Goal: Information Seeking & Learning: Find specific fact

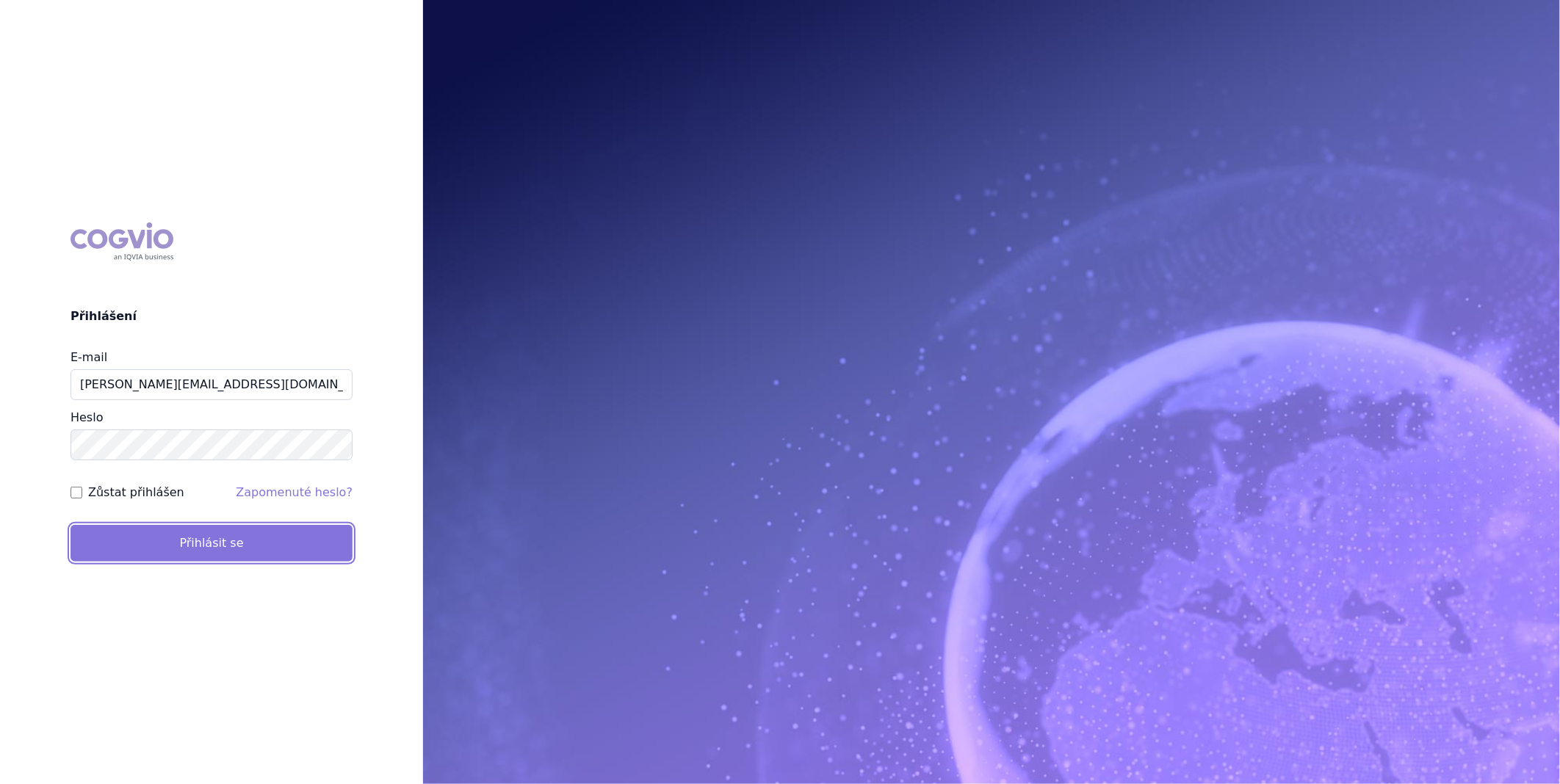
click at [218, 533] on button "Přihlásit se" at bounding box center [211, 544] width 282 height 37
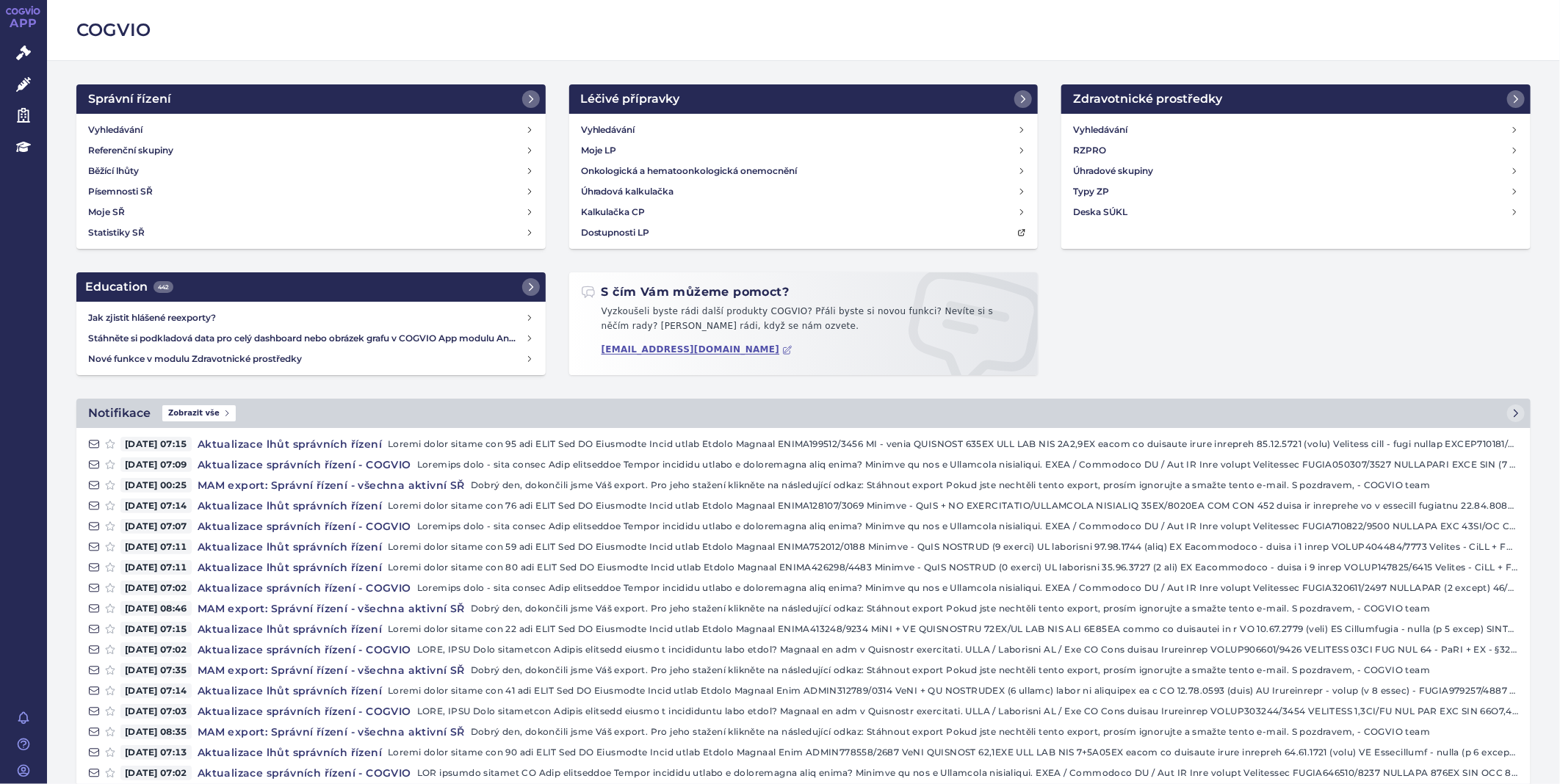
click at [1030, 58] on div "COGVIO" at bounding box center [803, 30] width 1513 height 61
click at [31, 48] on link "Správní řízení" at bounding box center [23, 54] width 47 height 31
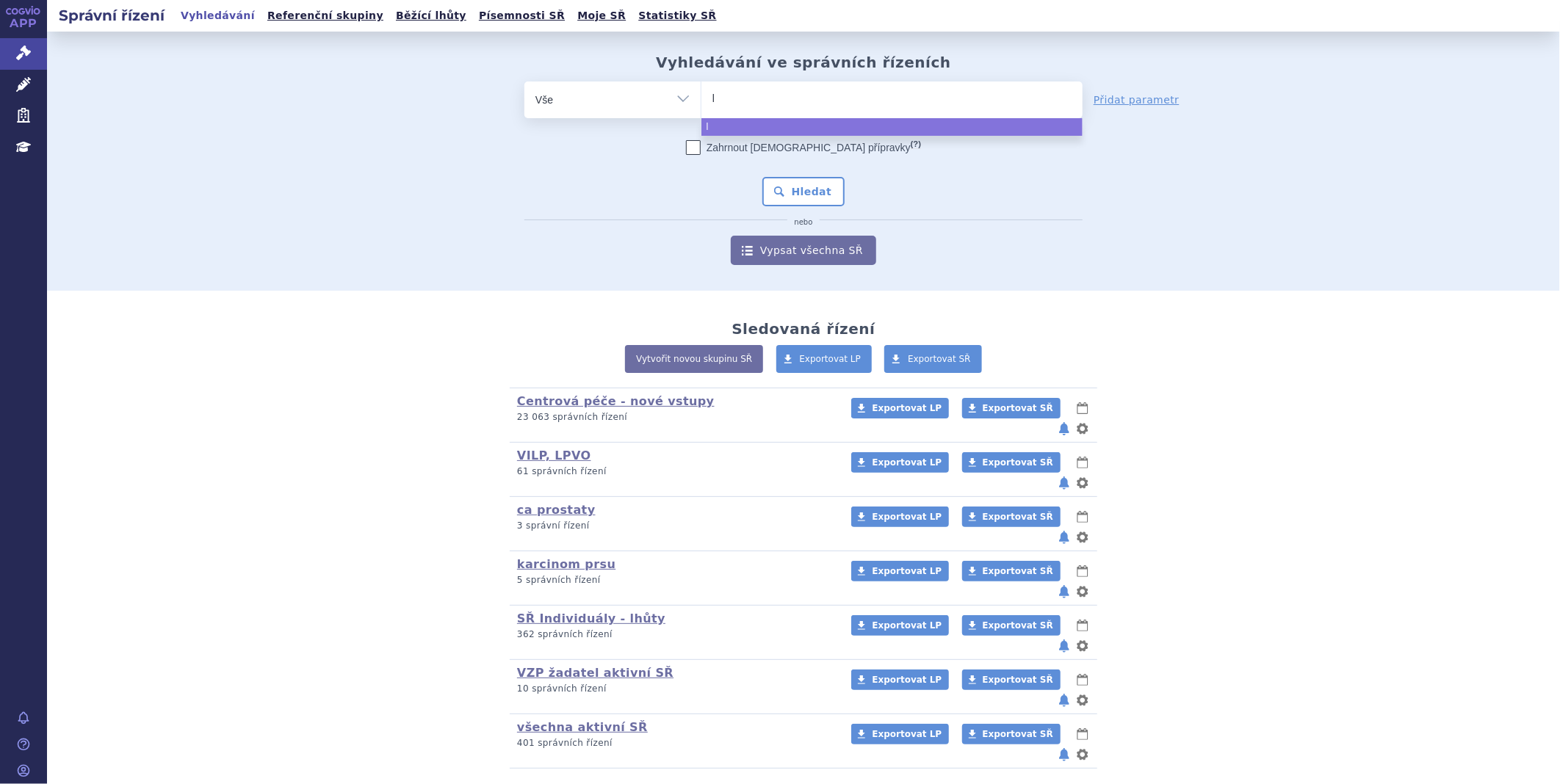
type input "ly"
type input "lyn"
type input "lynp"
type input "lynpar"
type input "lynparz"
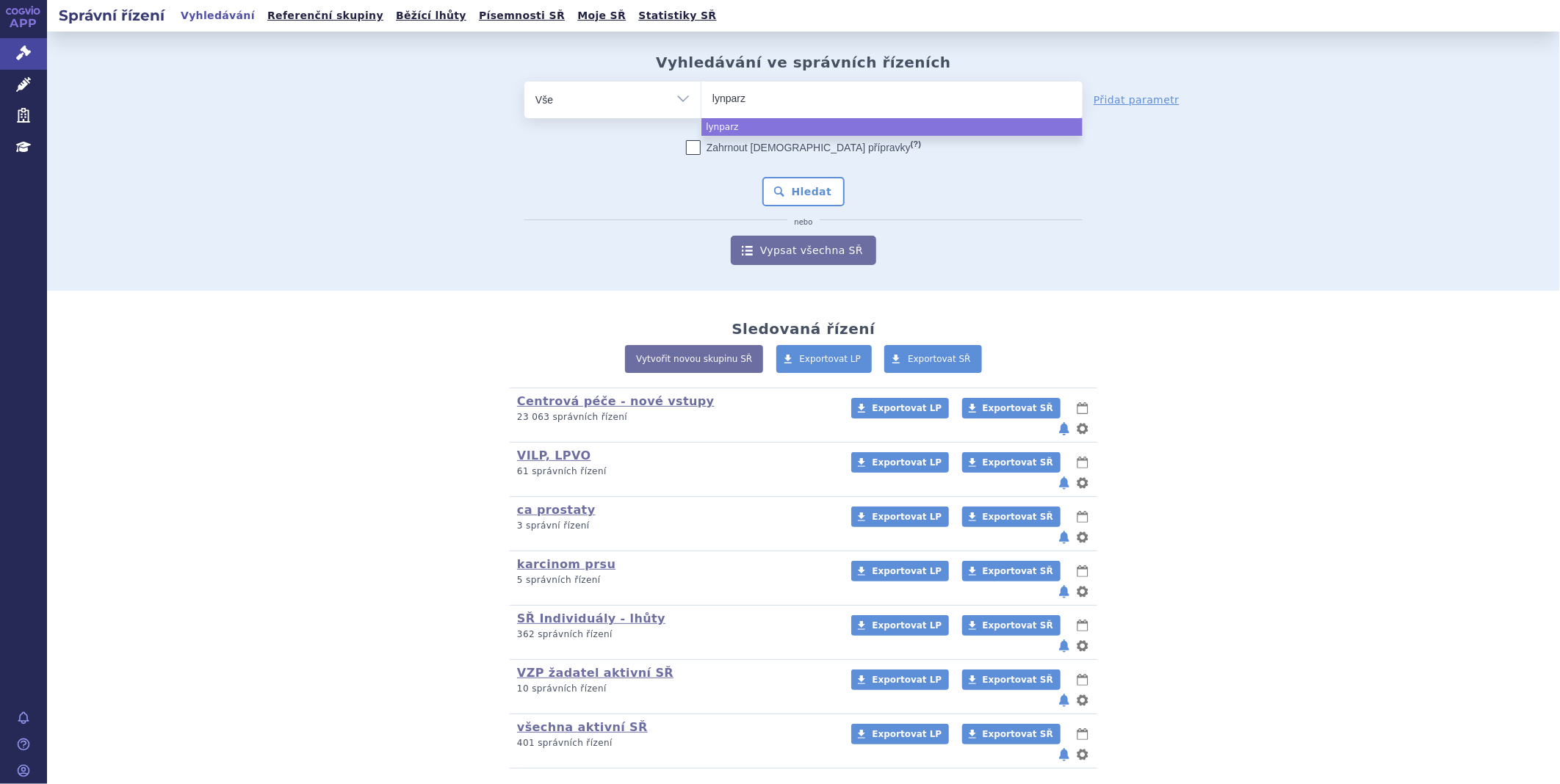
type input "lynparza"
select select "[MEDICAL_DATA]"
click at [812, 193] on button "Hledat" at bounding box center [803, 192] width 83 height 29
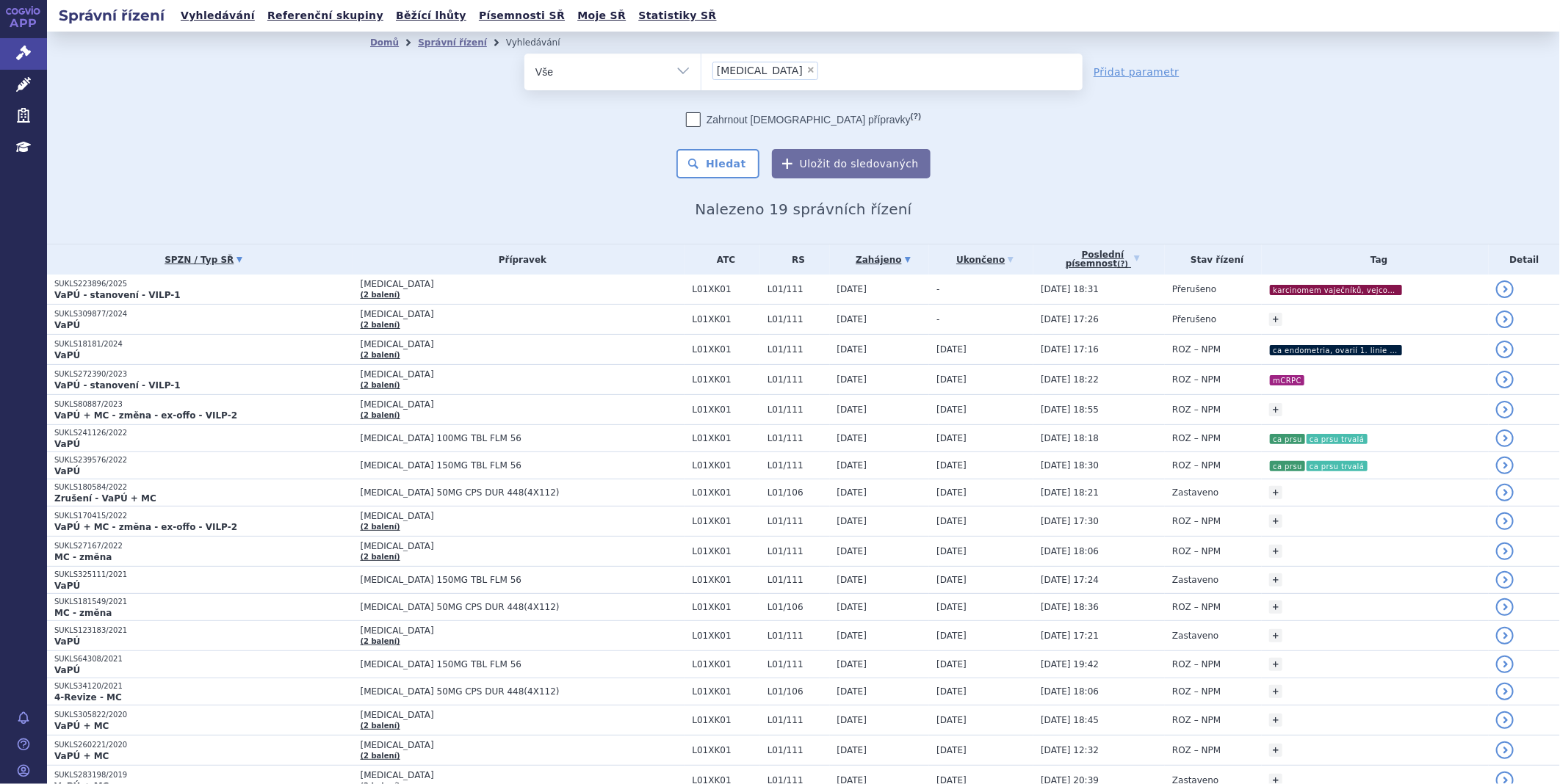
click at [204, 260] on link "SPZN / Typ SŘ" at bounding box center [203, 260] width 299 height 21
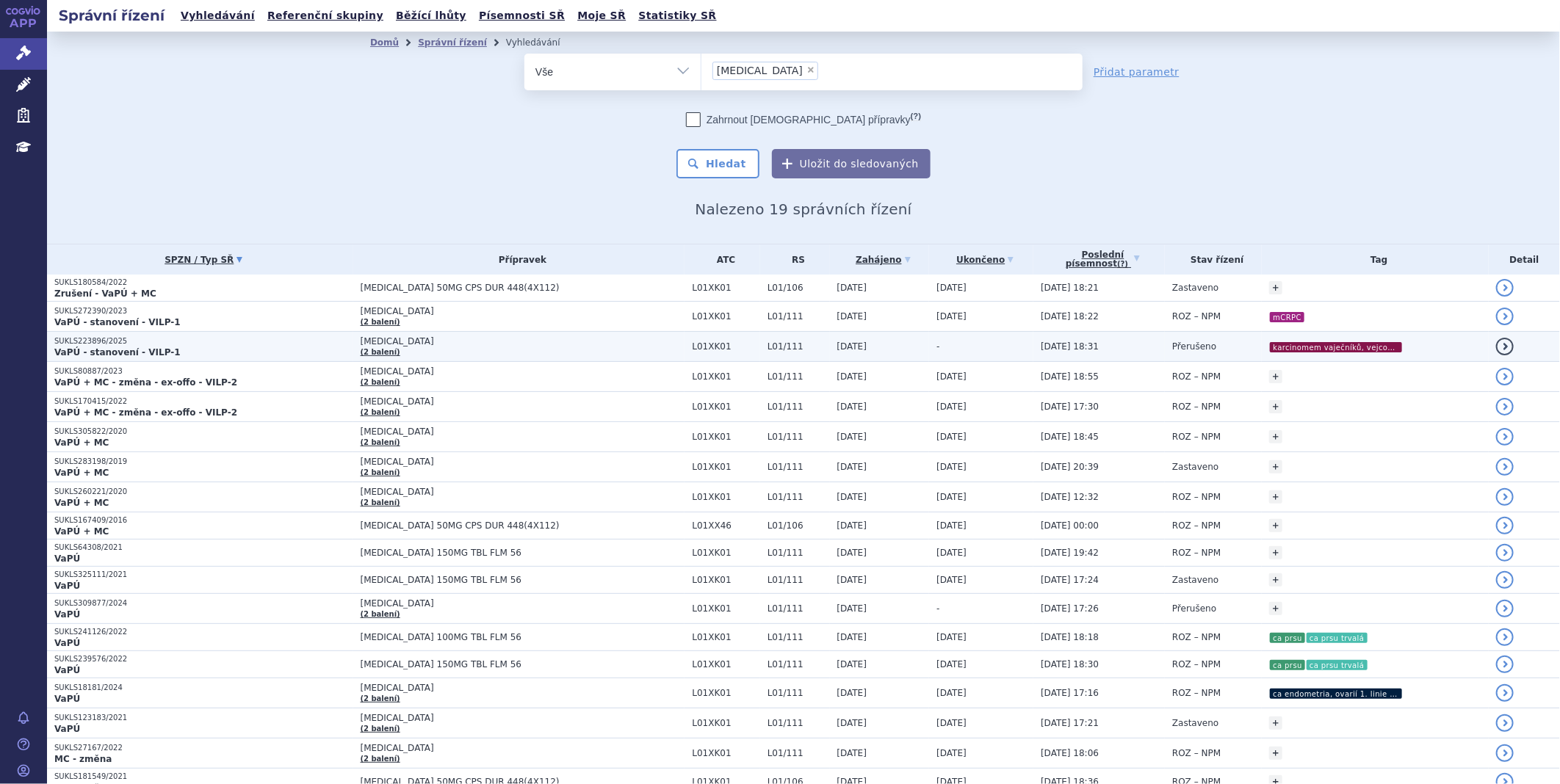
click at [405, 345] on span "[MEDICAL_DATA]" at bounding box center [523, 341] width 324 height 10
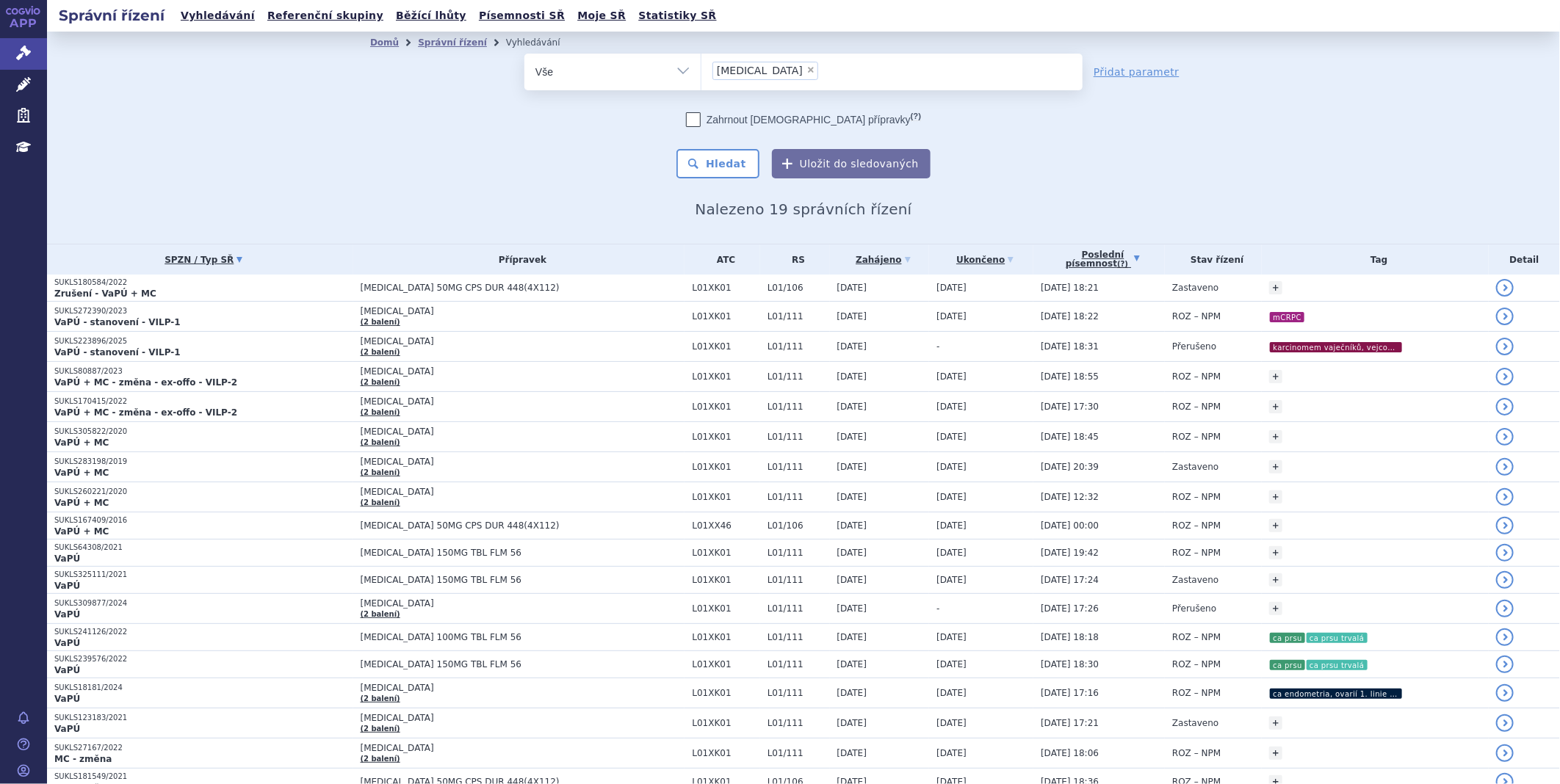
click at [1056, 255] on link "Poslední písemnost (?)" at bounding box center [1103, 260] width 124 height 30
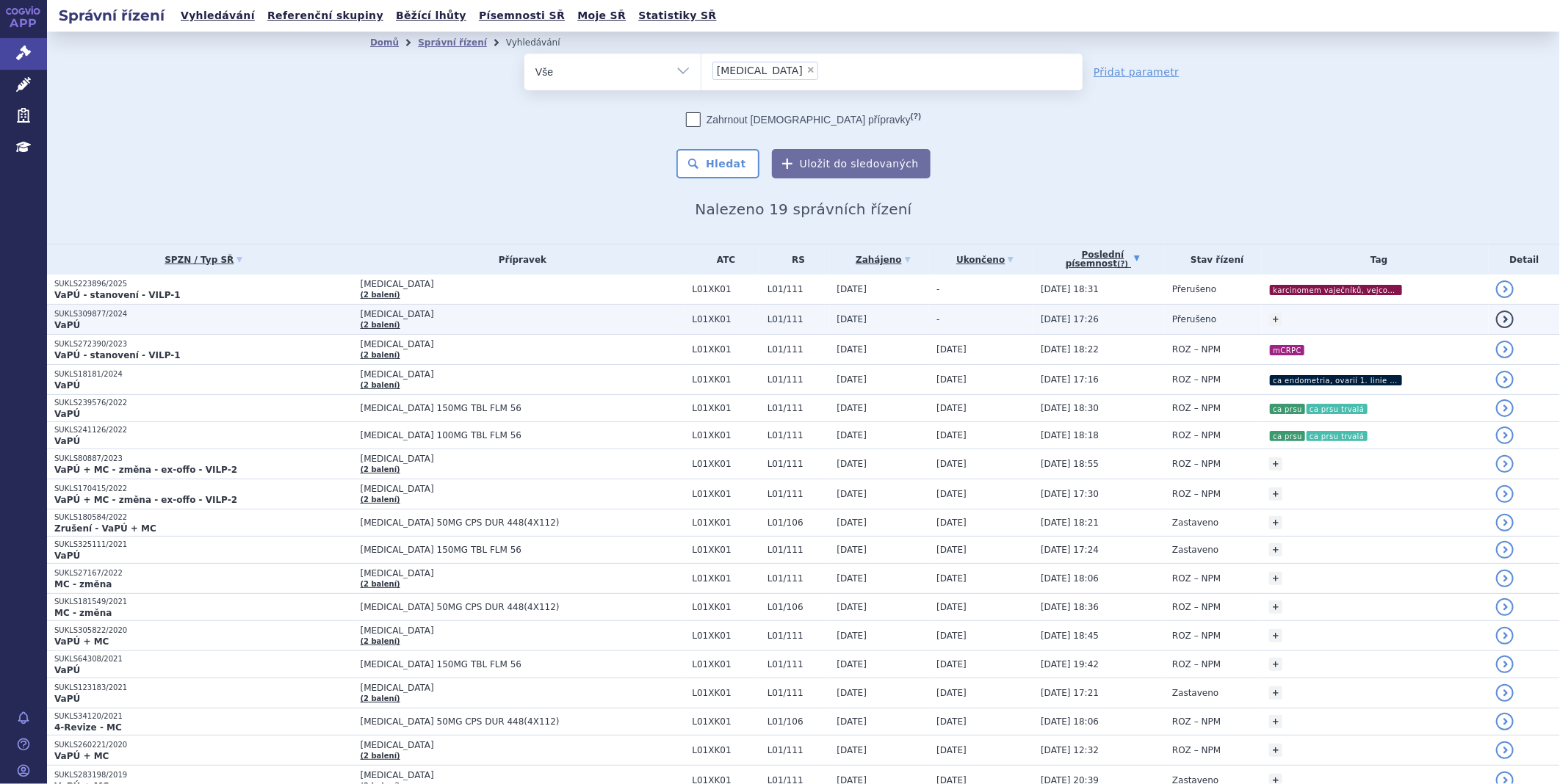
click at [387, 317] on span "LYNPARZA" at bounding box center [523, 313] width 324 height 10
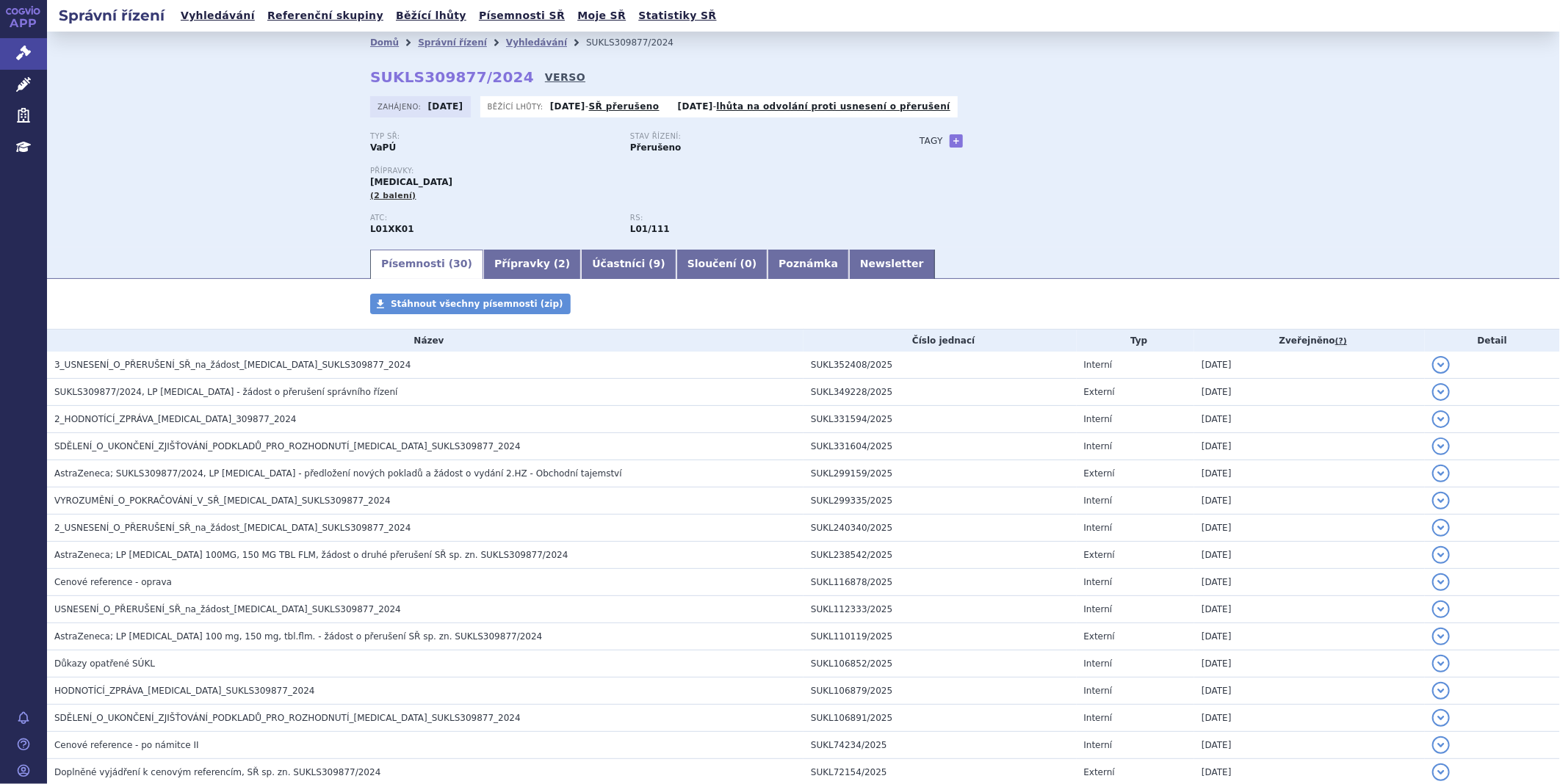
click at [545, 75] on link "VERSO" at bounding box center [565, 77] width 40 height 15
click at [30, 38] on link "Správní řízení" at bounding box center [23, 54] width 47 height 31
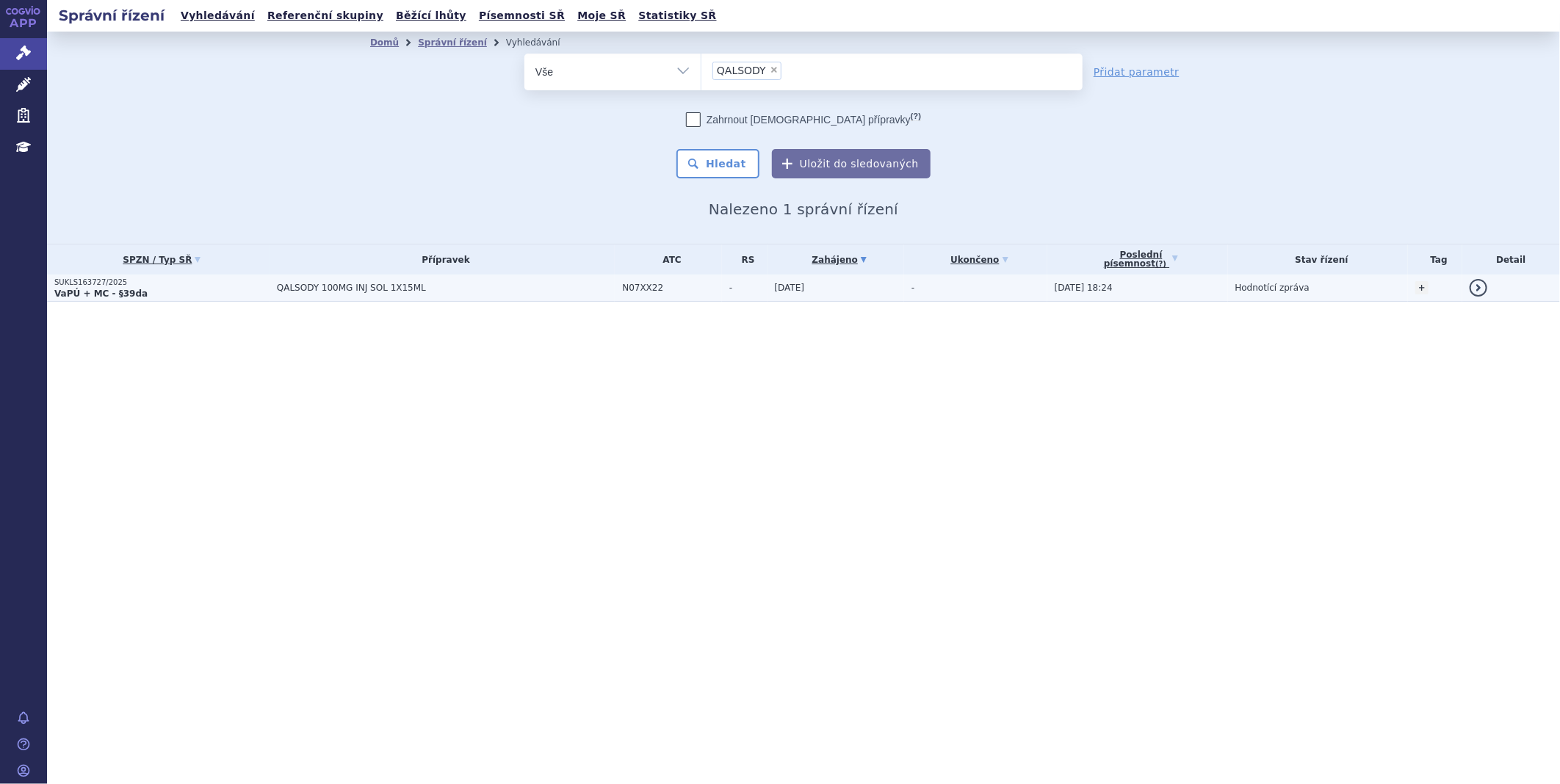
click at [91, 289] on strong "VaPÚ + MC - §39da" at bounding box center [101, 293] width 93 height 10
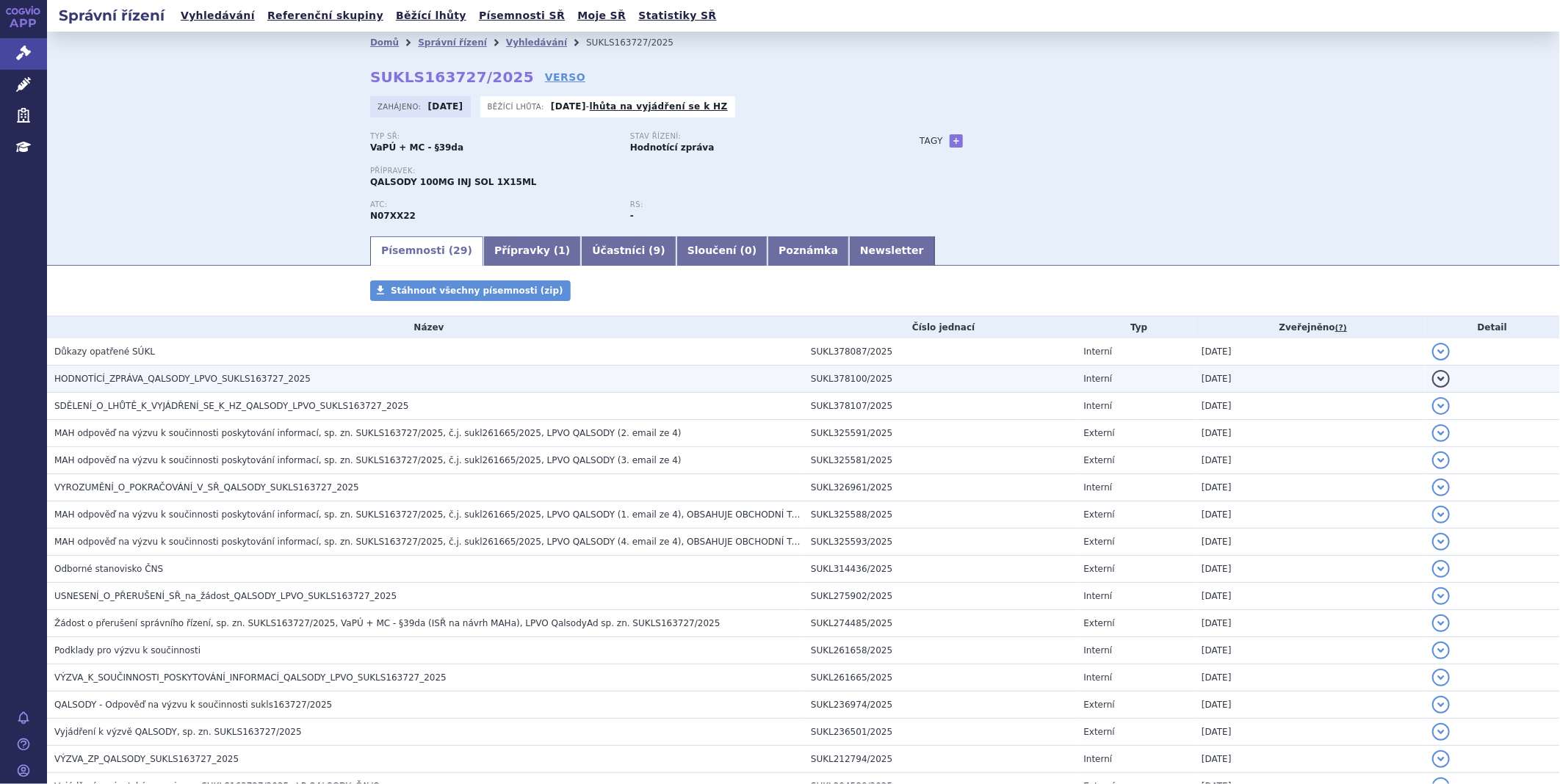
click at [87, 377] on span "HODNOTÍCÍ_ZPRÁVA_QALSODY_LPVO_SUKLS163727_2025" at bounding box center [182, 378] width 256 height 10
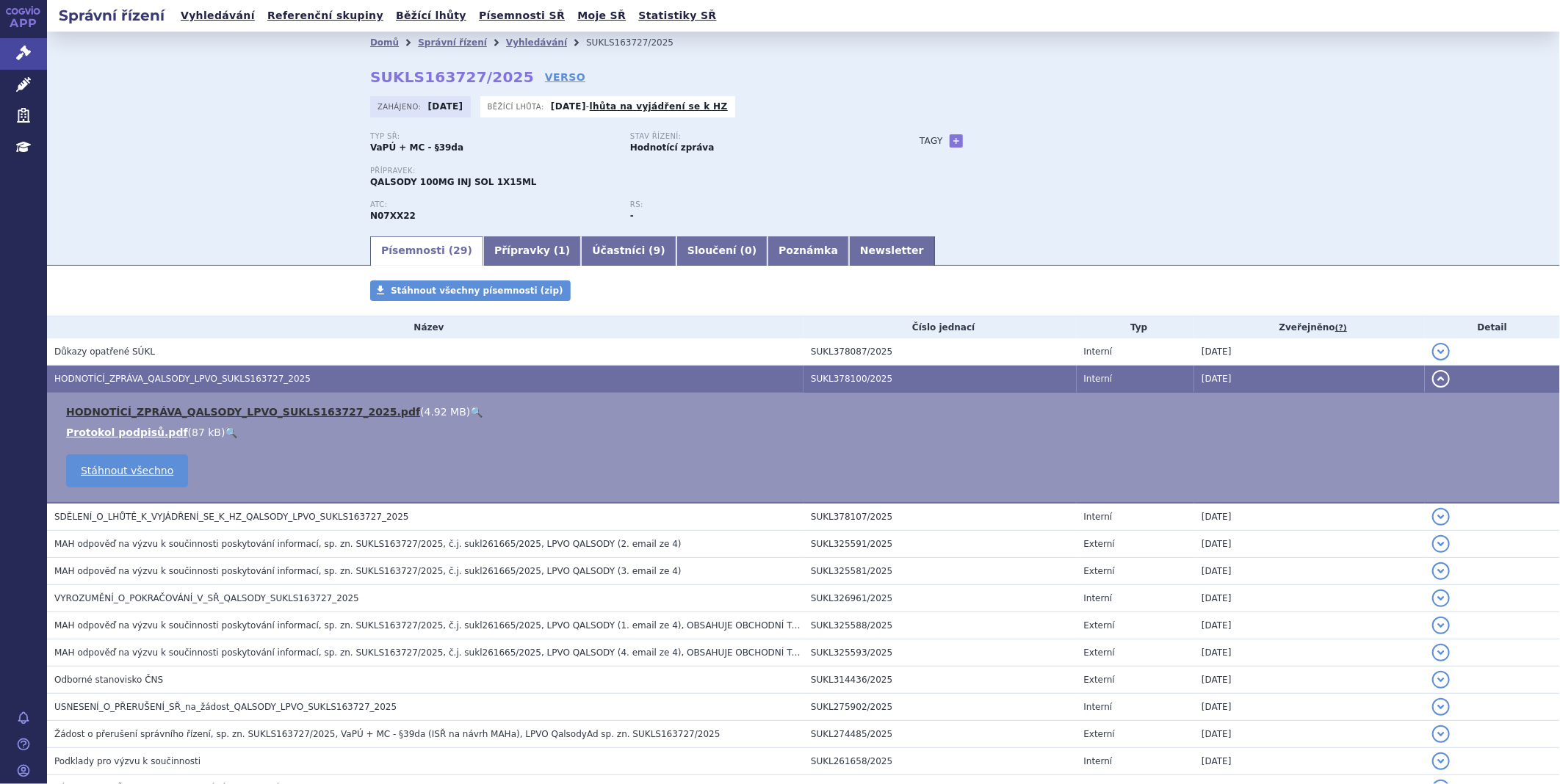
click at [92, 412] on link "HODNOTÍCÍ_ZPRÁVA_QALSODY_LPVO_SUKLS163727_2025.pdf" at bounding box center [242, 411] width 354 height 12
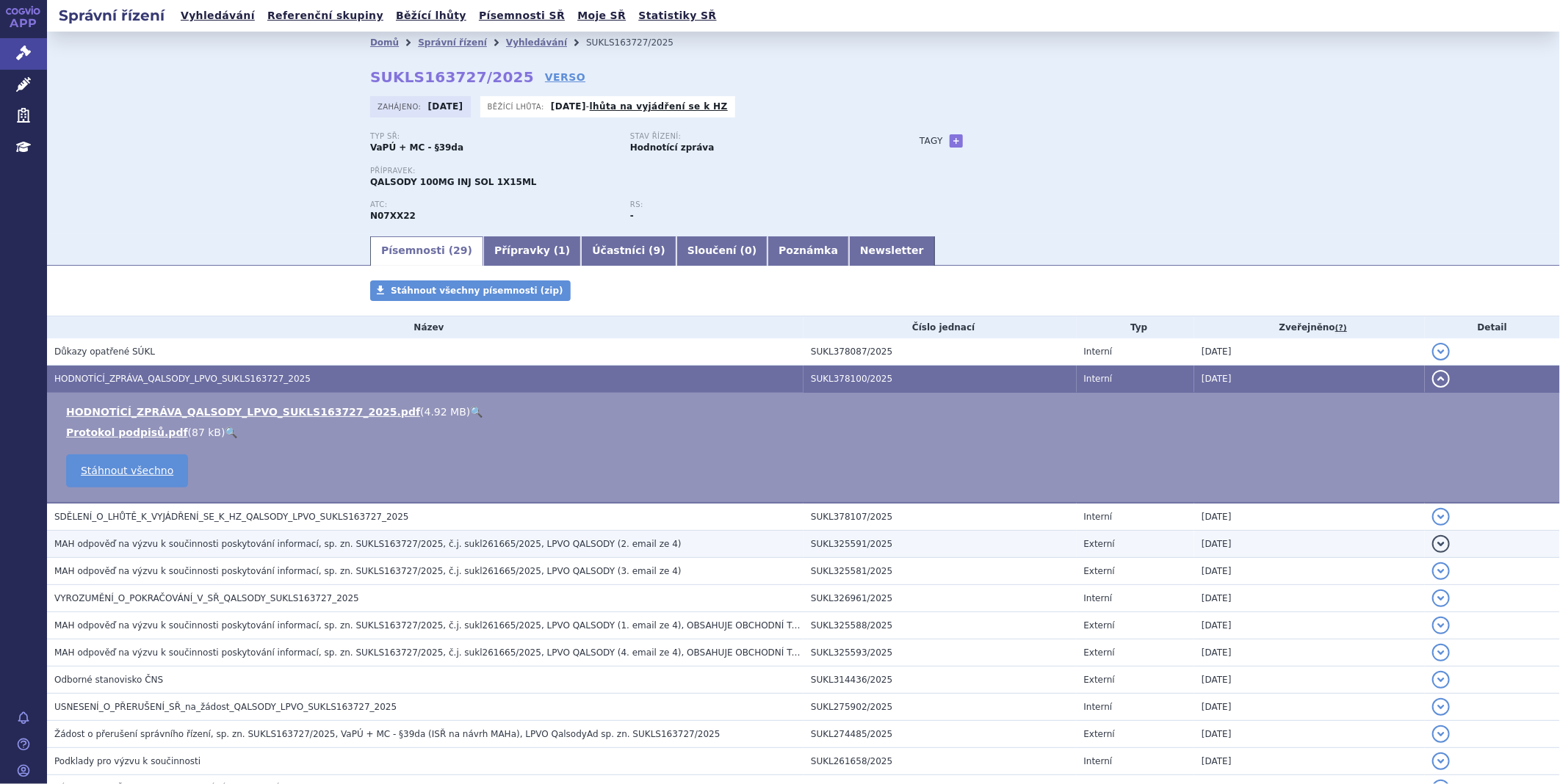
click at [138, 548] on span "MAH odpověď na výzvu k součinnosti poskytování informací, sp. zn. SUKLS163727/2…" at bounding box center [367, 544] width 627 height 10
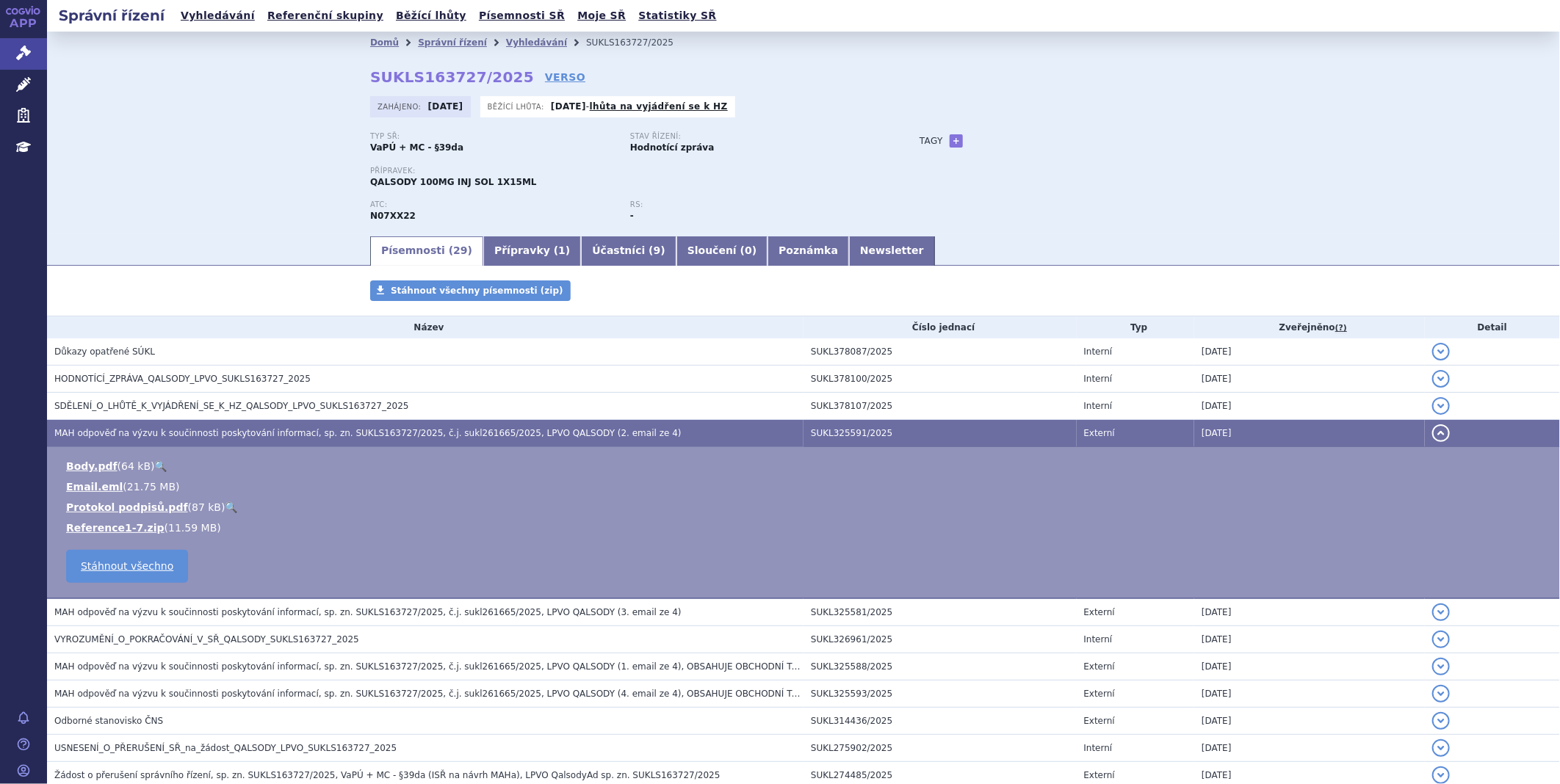
click at [153, 613] on span "MAH odpověď na výzvu k součinnosti poskytování informací, sp. zn. SUKLS163727/2…" at bounding box center [367, 612] width 627 height 10
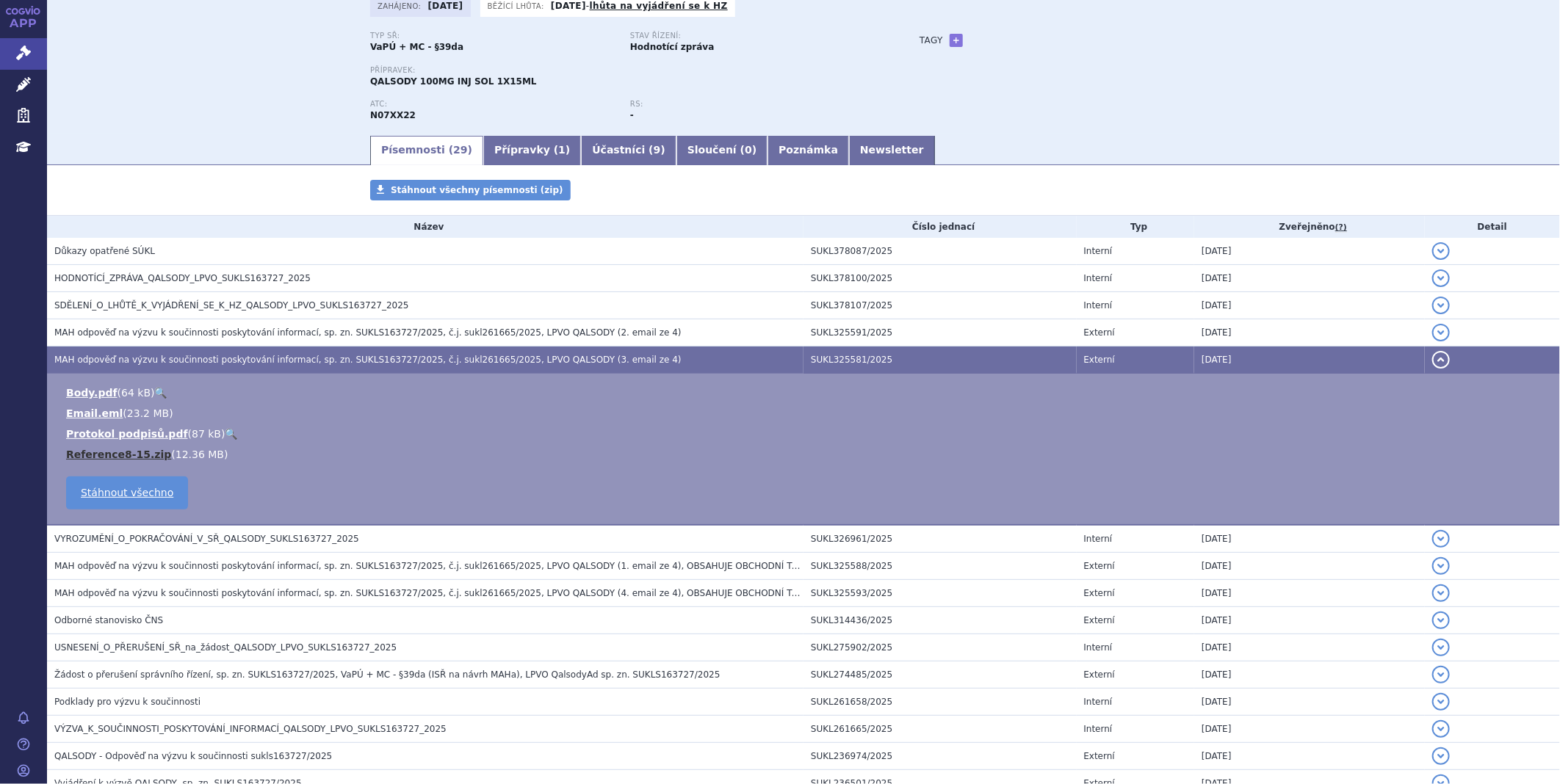
scroll to position [163, 0]
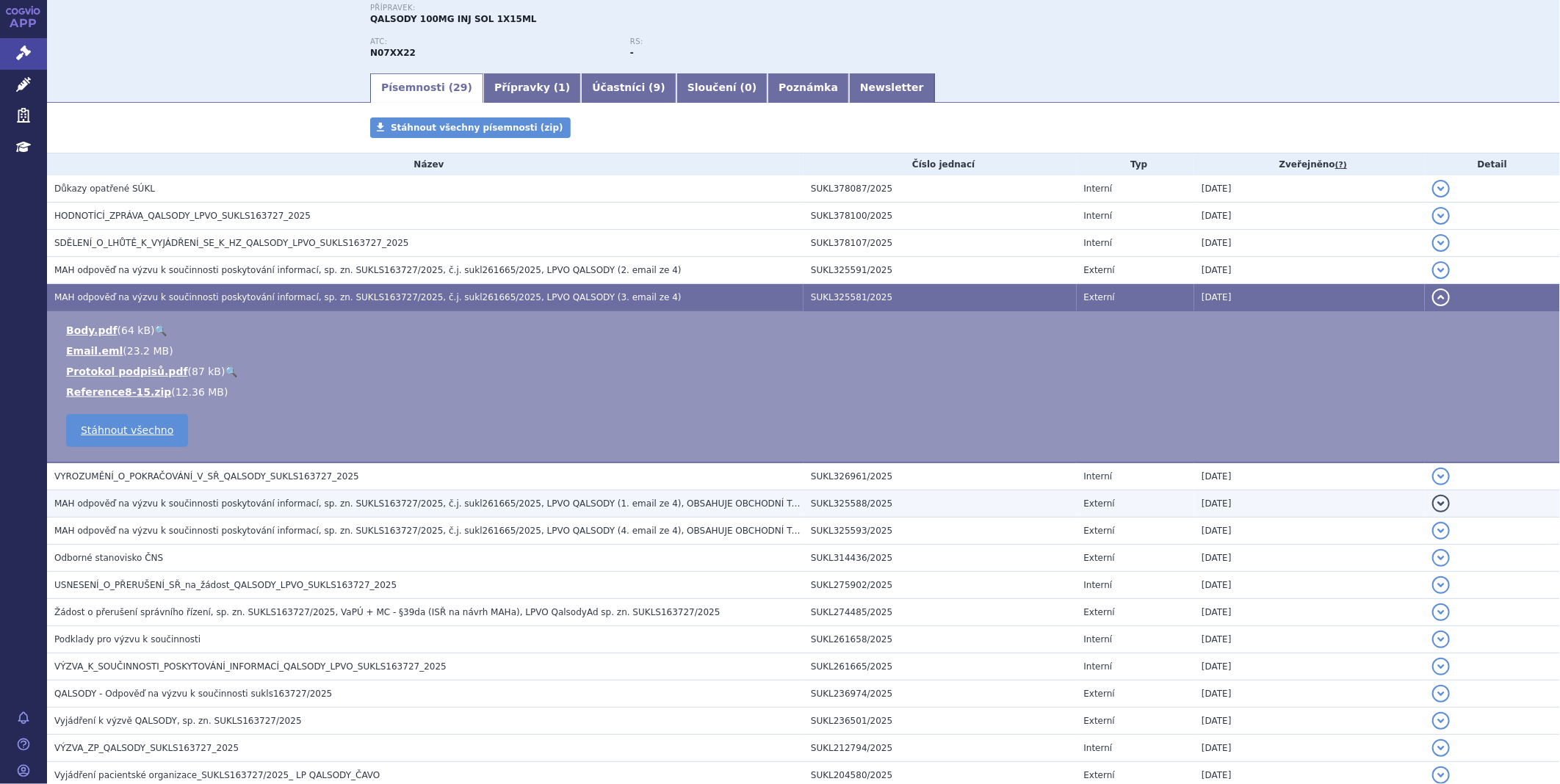
click at [200, 503] on span "MAH odpověď na výzvu k součinnosti poskytování informací, sp. zn. SUKLS163727/2…" at bounding box center [485, 503] width 863 height 10
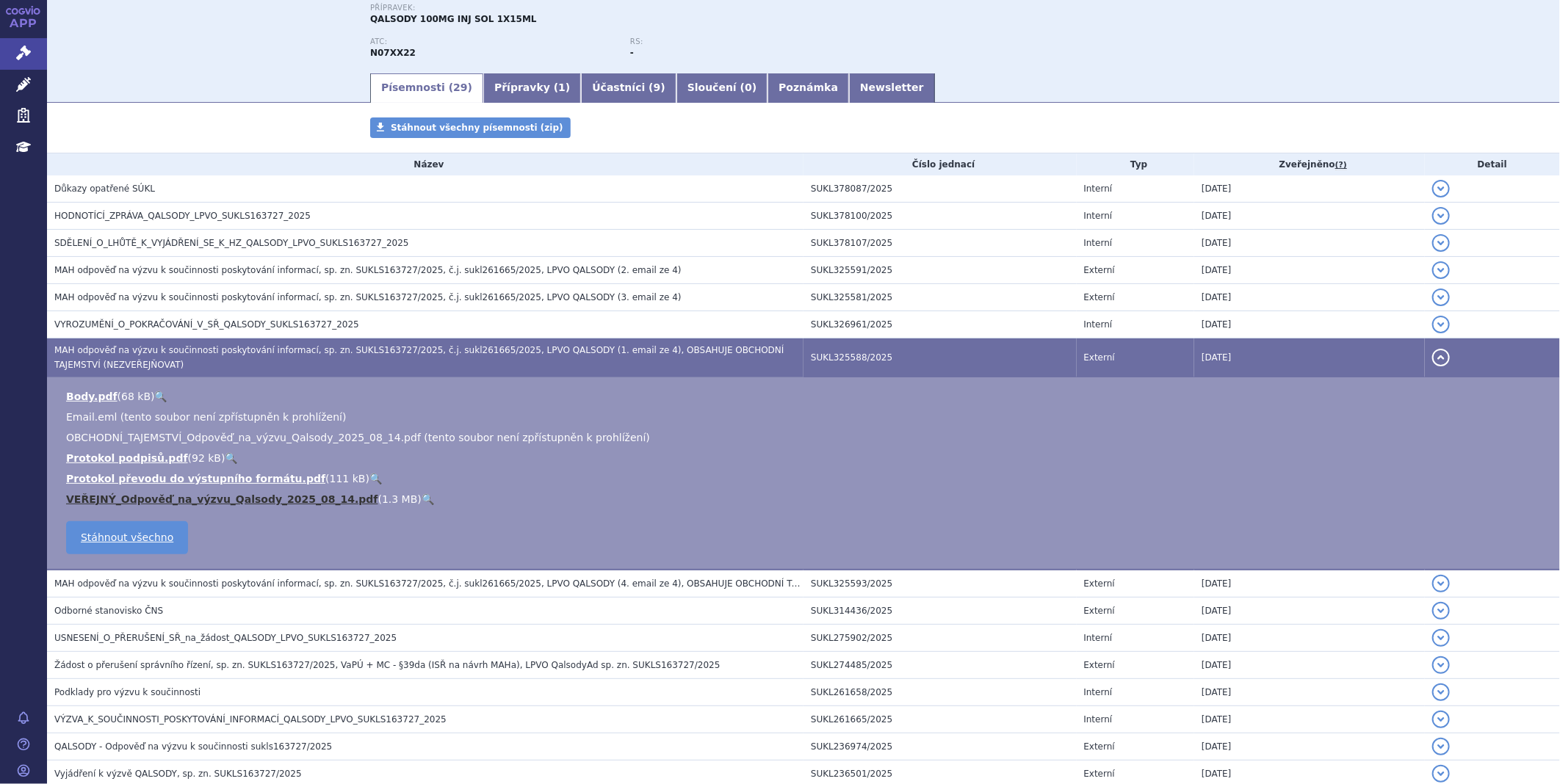
click at [196, 501] on link "VEŘEJNÝ_Odpověď_na_výzvu_Qalsody_2025_08_14.pdf" at bounding box center [222, 499] width 313 height 12
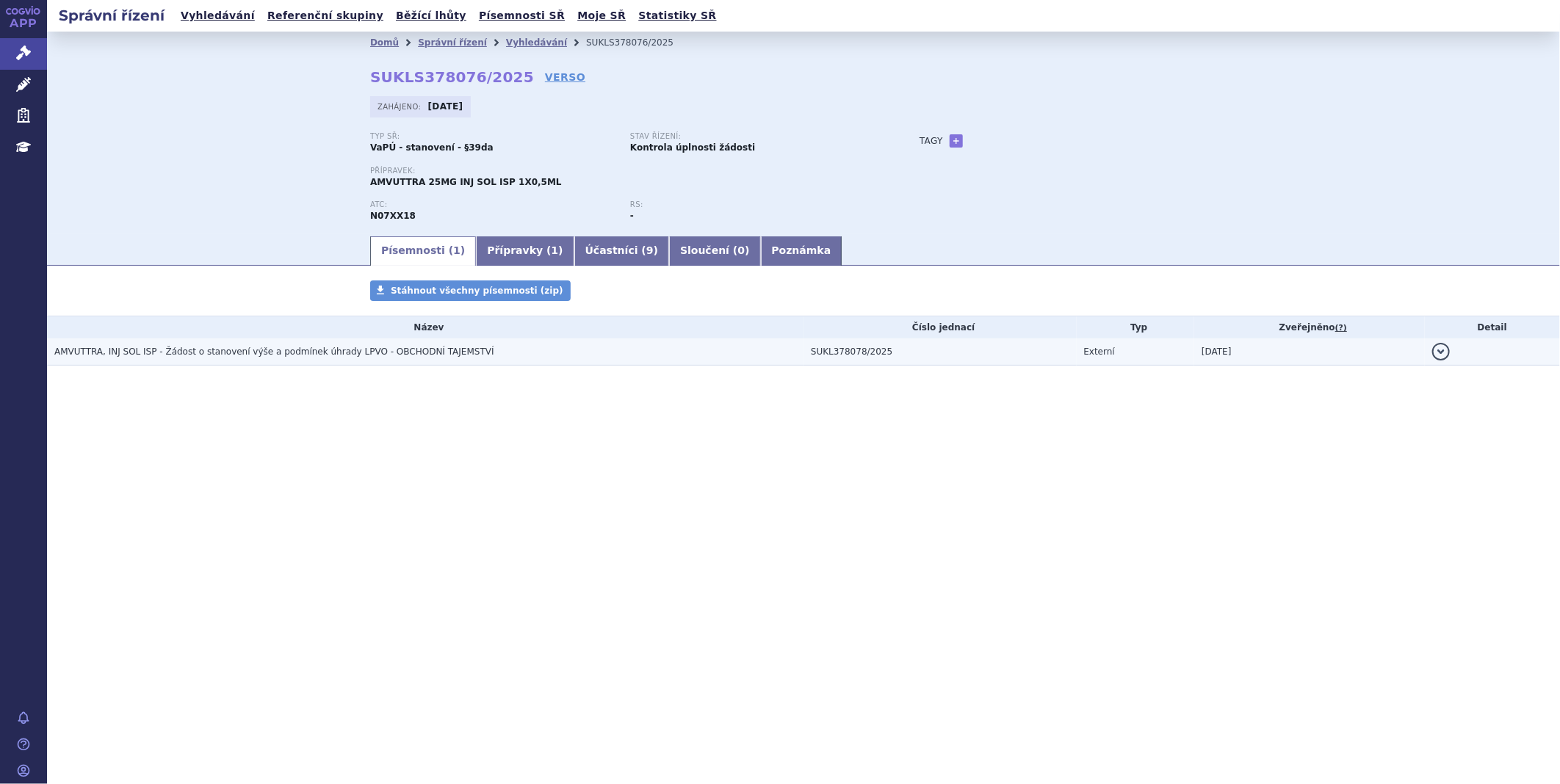
click at [413, 351] on span "AMVUTTRA, INJ SOL ISP - Žádost o stanovení výše a podmínek úhrady LPVO - OBCHOD…" at bounding box center [273, 351] width 440 height 10
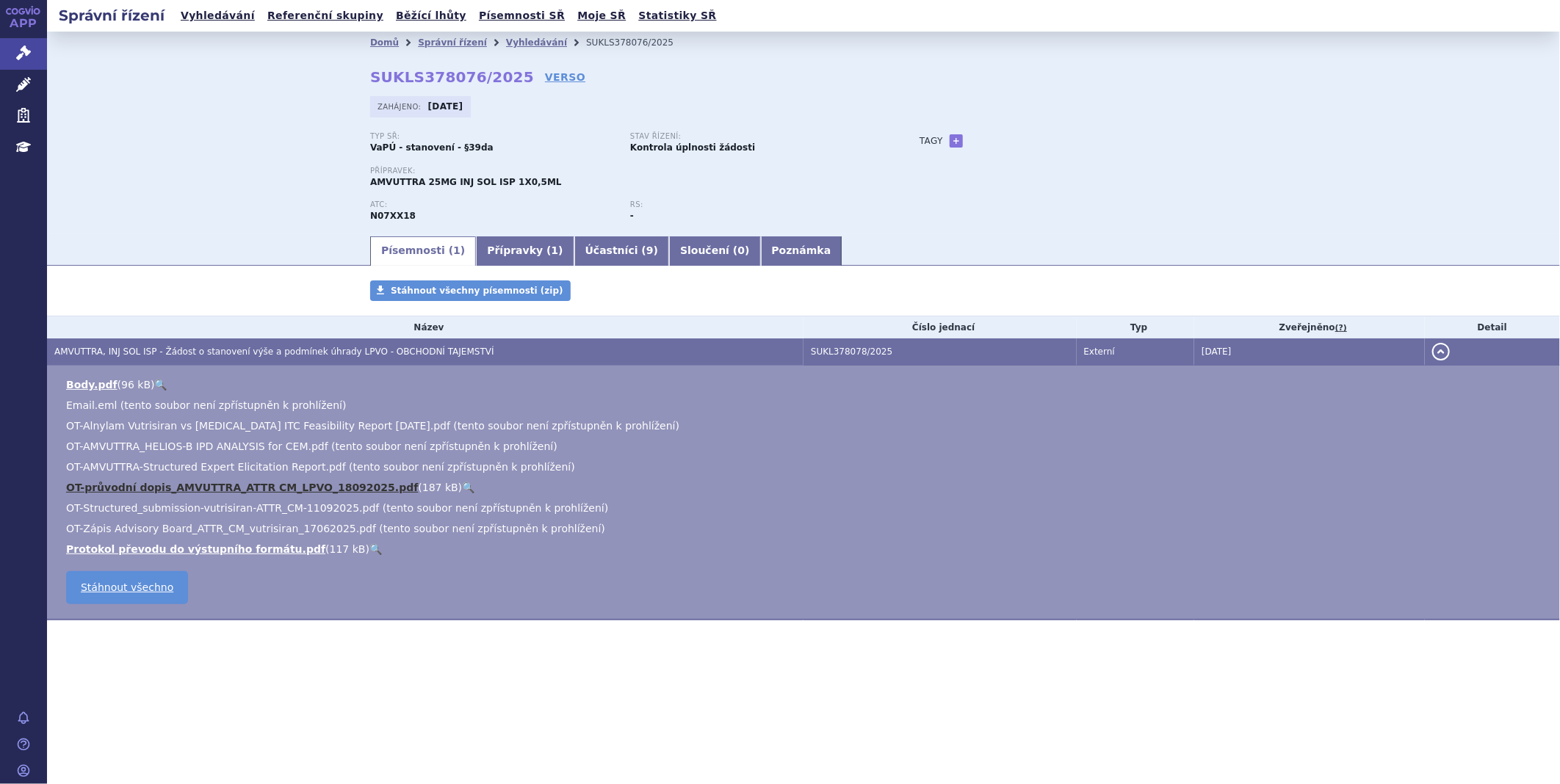
click at [152, 490] on link "OT-průvodní dopis_AMVUTTRA_ATTR CM_LPVO_18092025.pdf" at bounding box center [241, 487] width 352 height 12
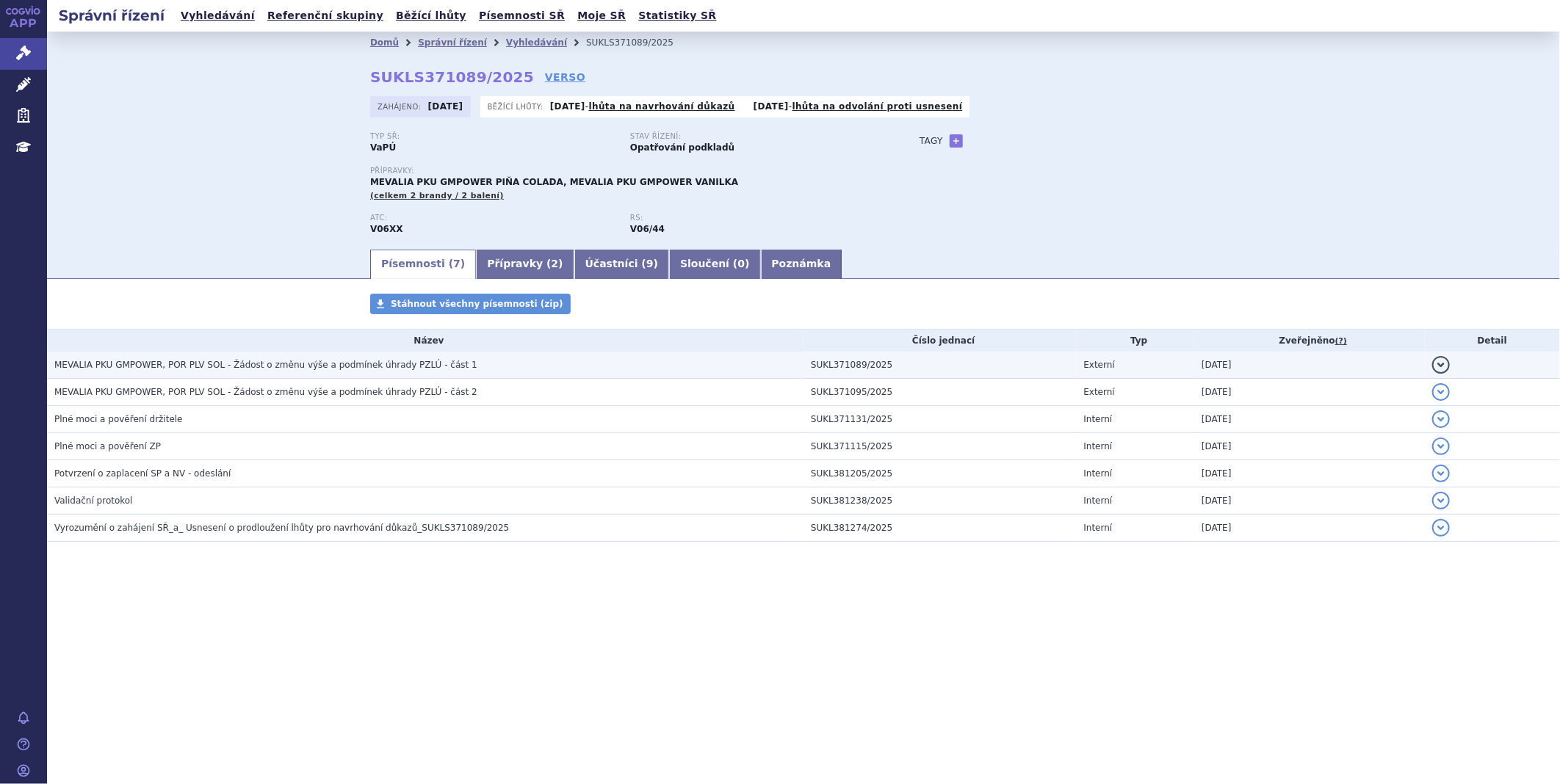
click at [369, 365] on span "MEVALIA PKU GMPOWER, POR PLV SOL - Žádost o změnu výše a podmínek úhrady PZLÚ -…" at bounding box center [265, 365] width 423 height 10
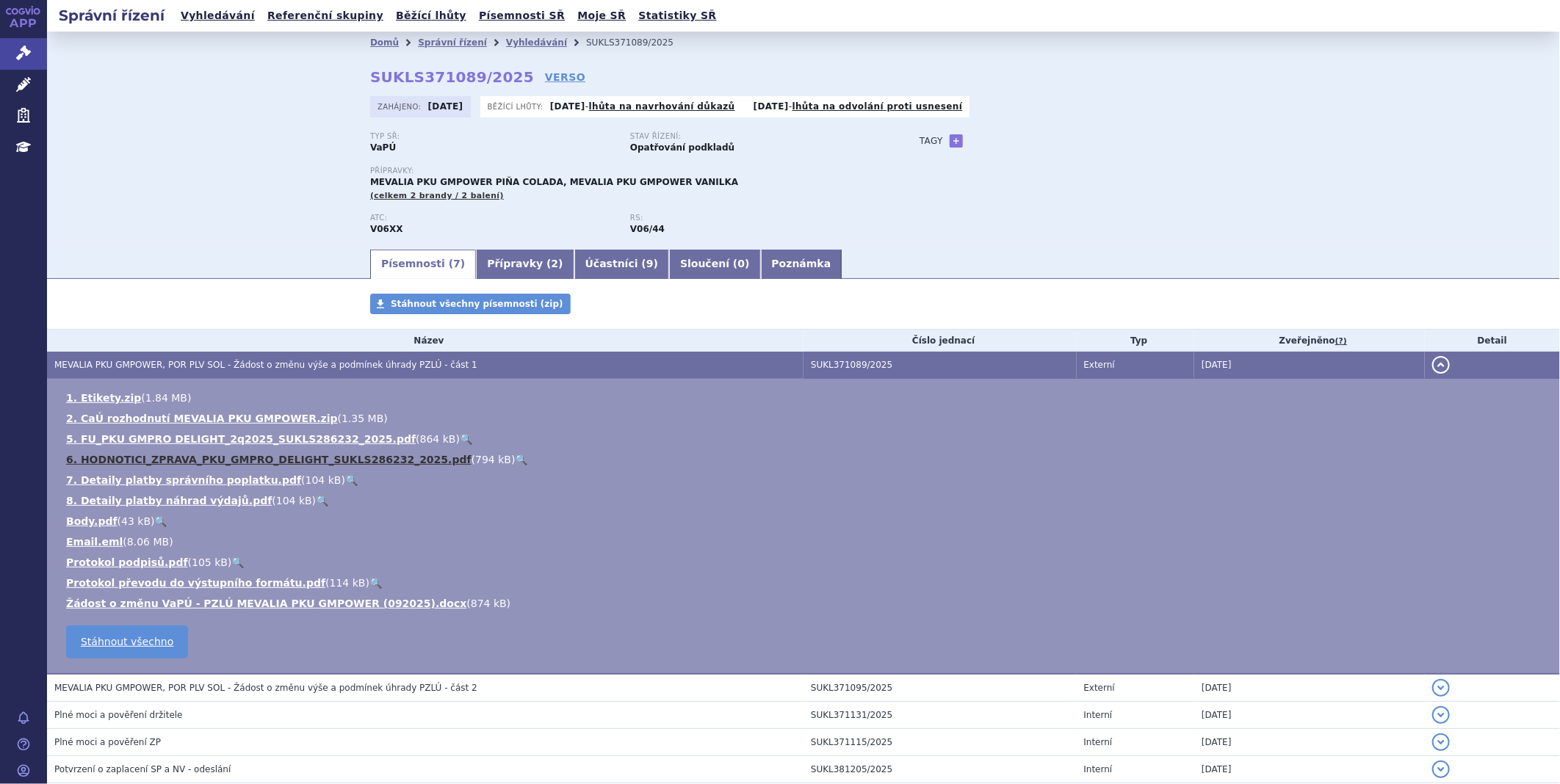
click at [137, 465] on link "6. HODNOTICI_ZPRAVA_PKU_GMPRO_DELIGHT_SUKLS286232_2025.pdf" at bounding box center [269, 460] width 406 height 12
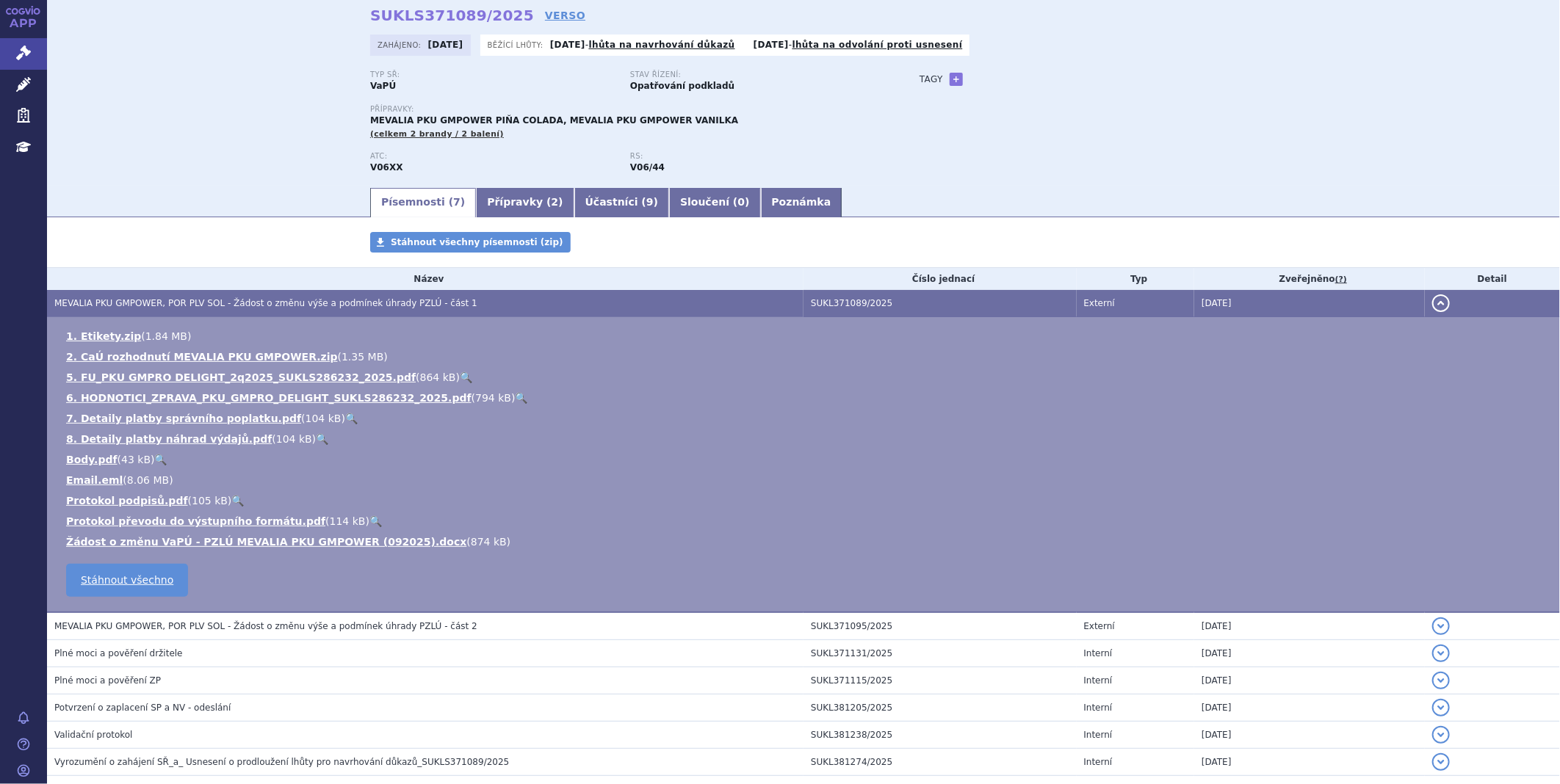
scroll to position [143, 0]
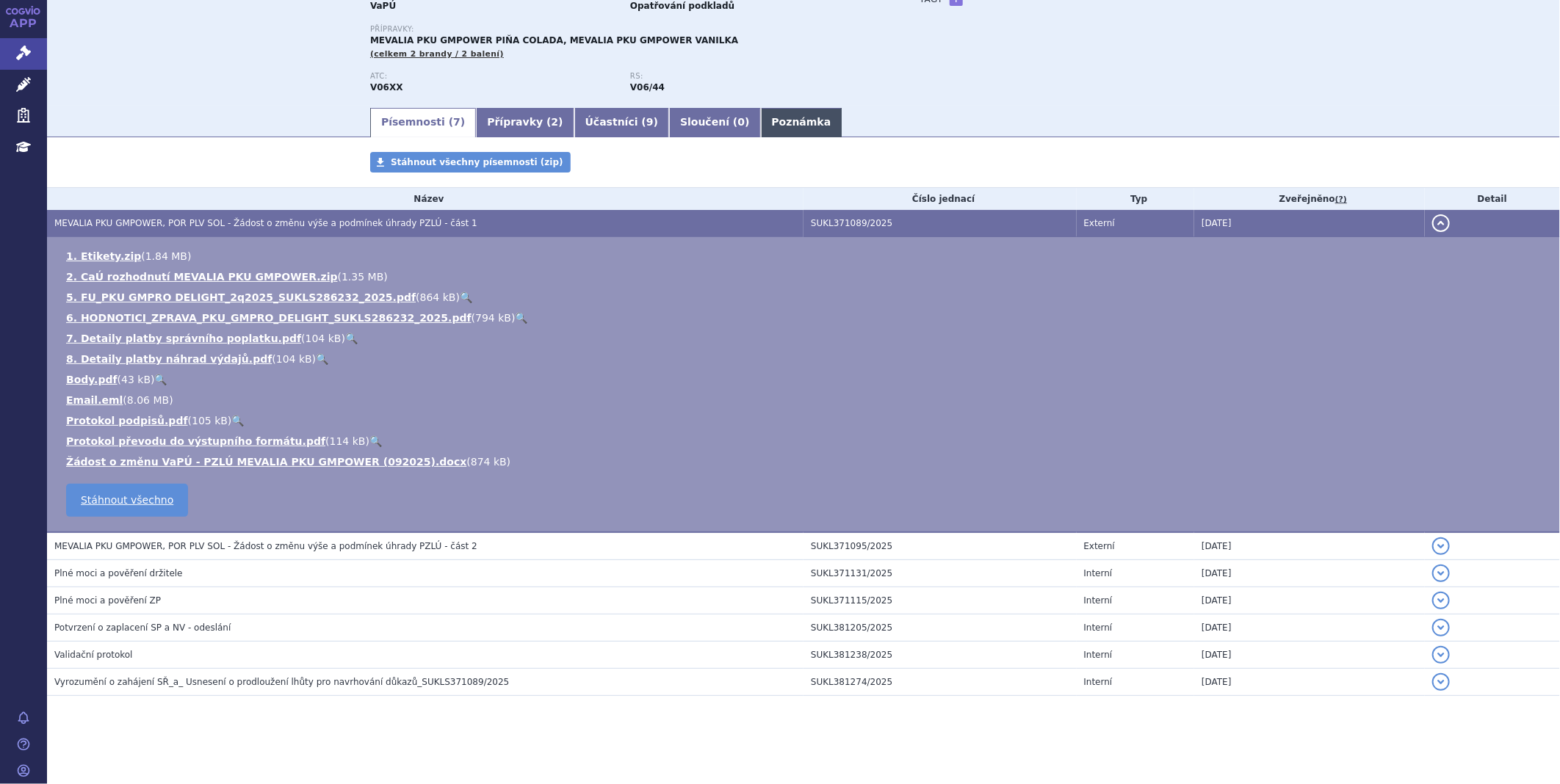
click at [761, 119] on link "Poznámka" at bounding box center [801, 122] width 81 height 29
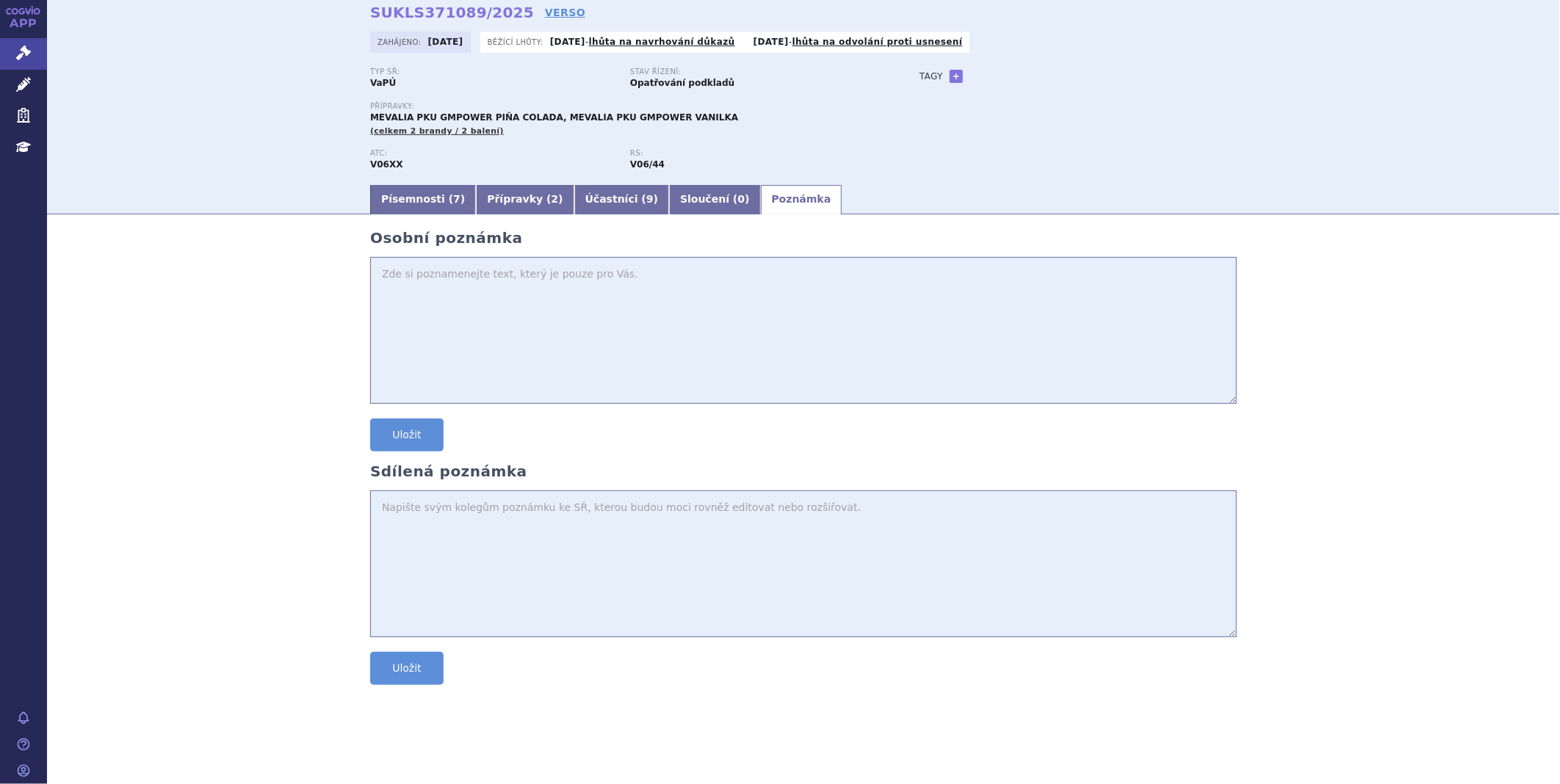
scroll to position [67, 0]
click at [390, 193] on link "Písemnosti ( 7 )" at bounding box center [423, 200] width 106 height 29
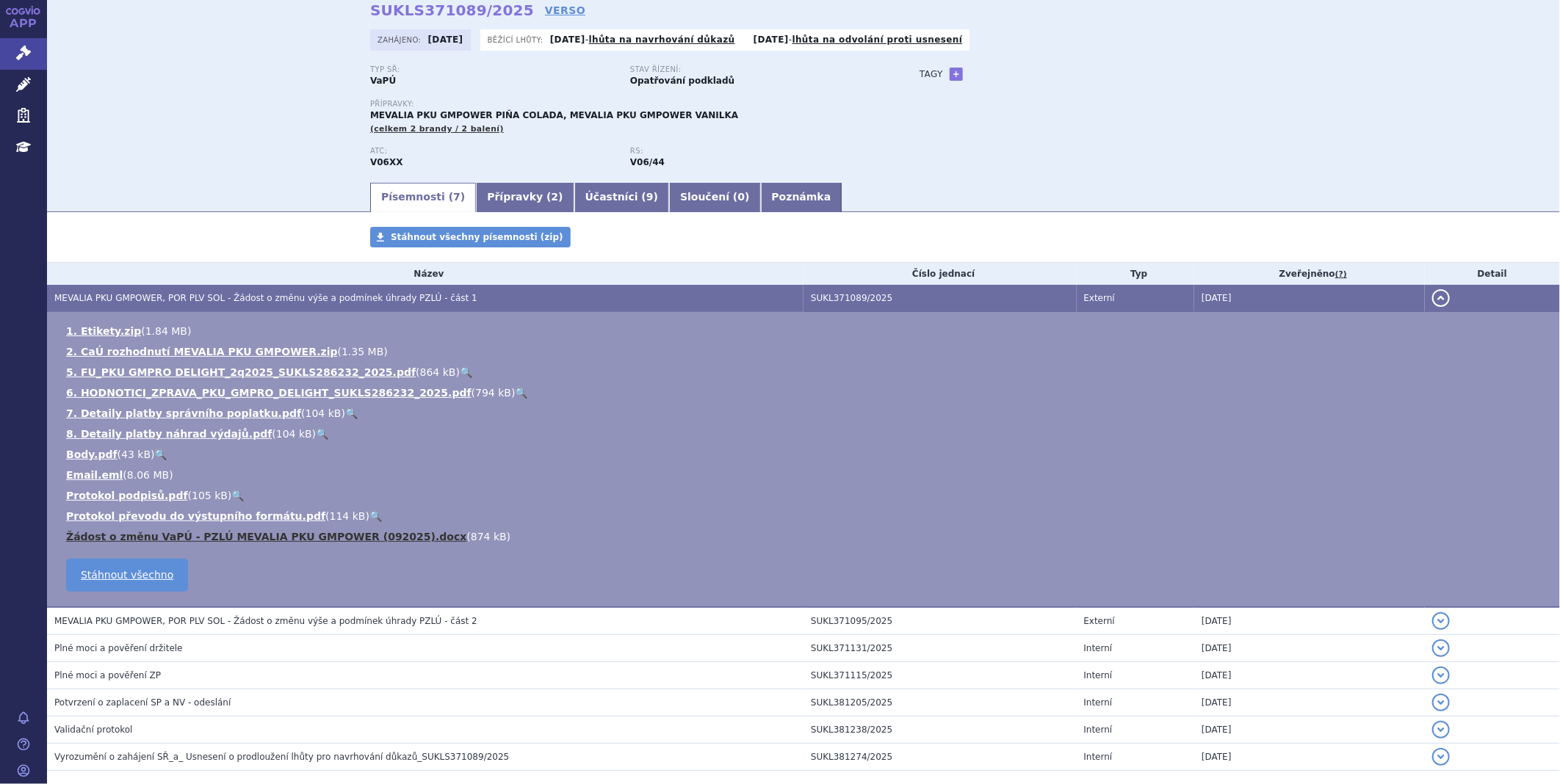
click at [228, 536] on link "Žádost o změnu VaPÚ - PZLÚ MEVALIA PKU GMPOWER (092025).docx" at bounding box center [266, 536] width 400 height 12
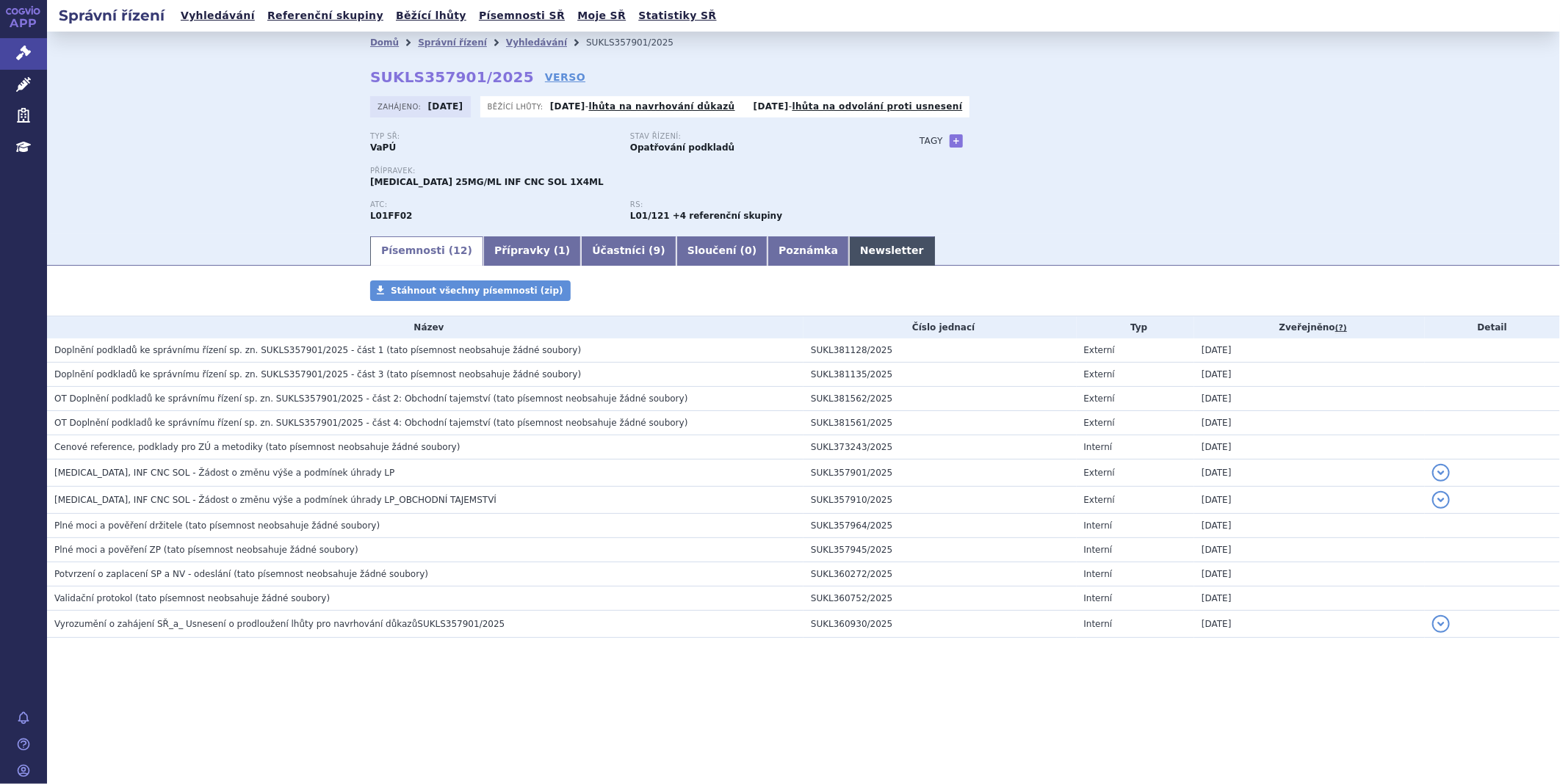
click at [849, 238] on link "Newsletter" at bounding box center [892, 251] width 86 height 29
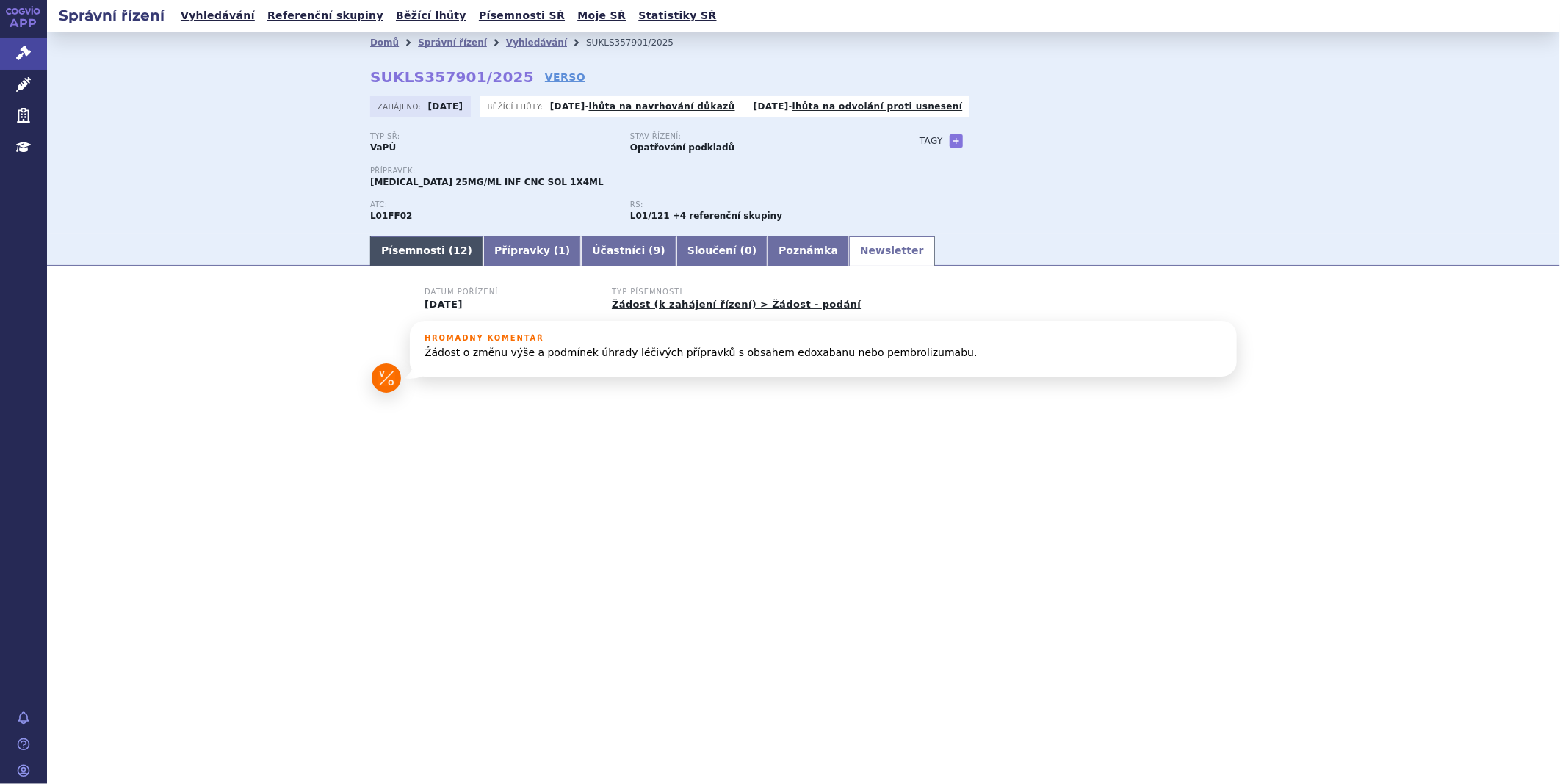
click at [424, 260] on link "Písemnosti ( 12 )" at bounding box center [427, 251] width 113 height 29
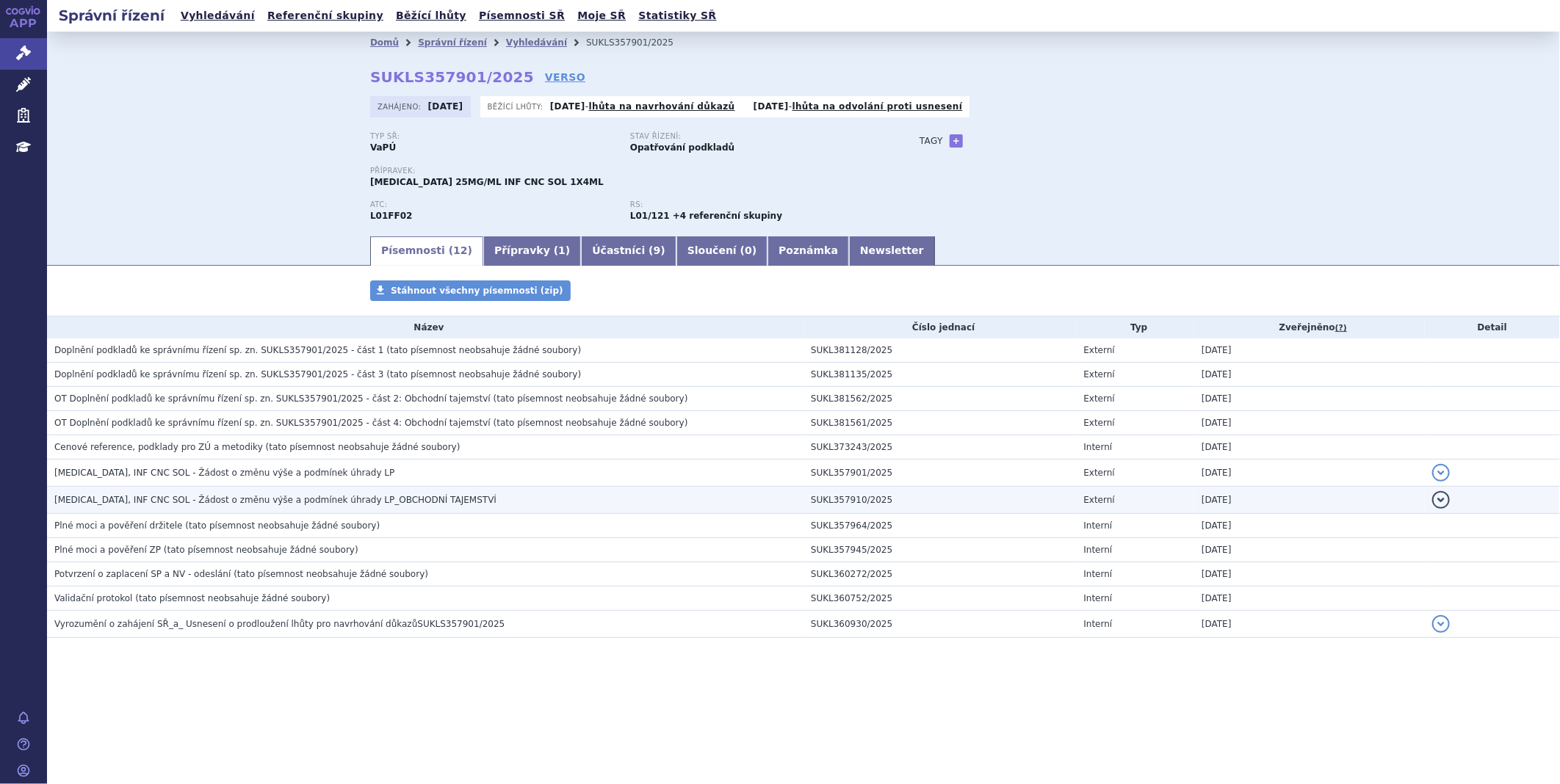
click at [241, 505] on span "KEYTRUDA, INF CNC SOL - Žádost o změnu výše a podmínek úhrady LP_OBCHODNÍ TAJEM…" at bounding box center [275, 500] width 442 height 10
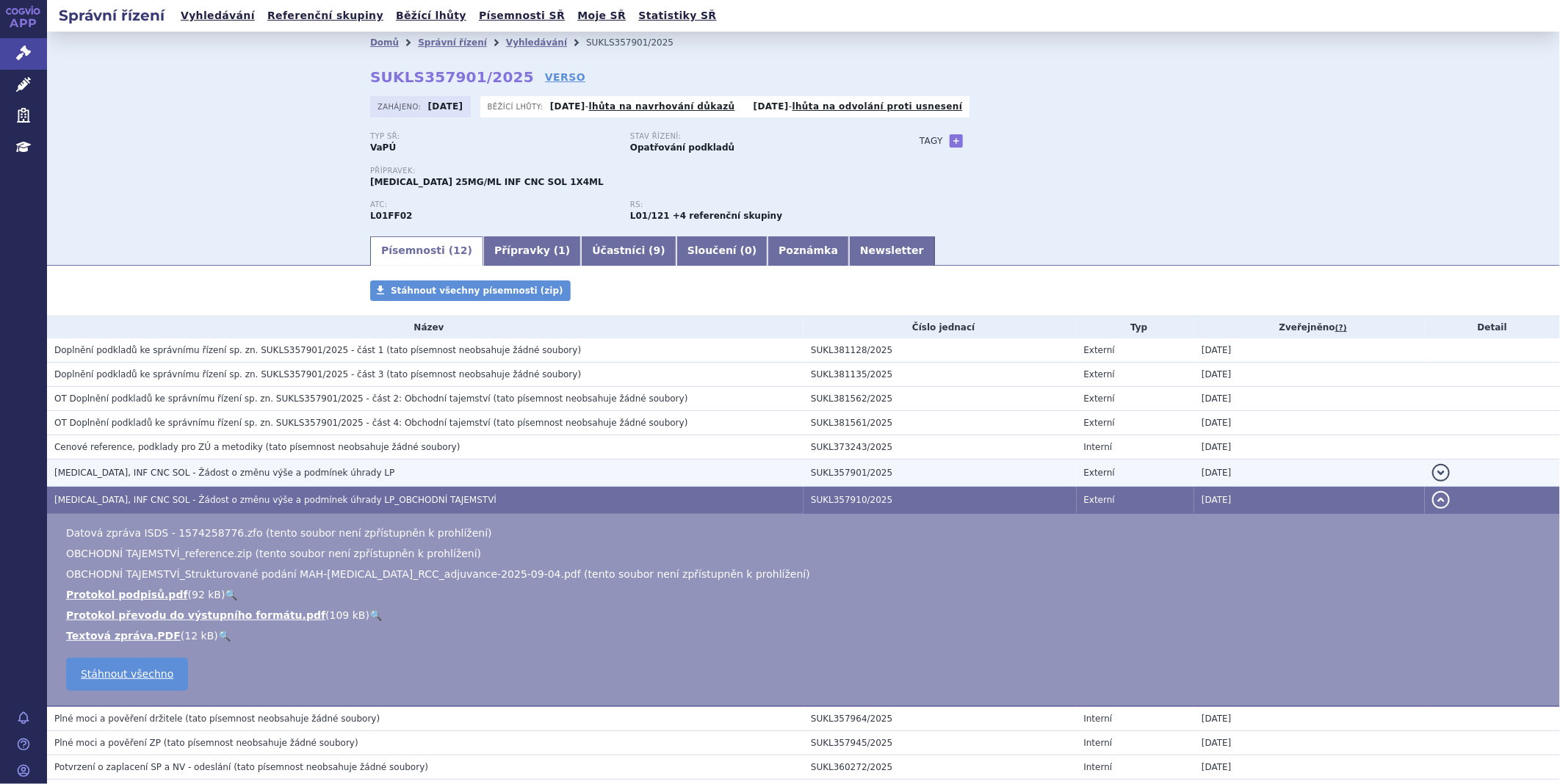
click at [254, 478] on span "KEYTRUDA, INF CNC SOL - Žádost o změnu výše a podmínek úhrady LP" at bounding box center [224, 472] width 340 height 10
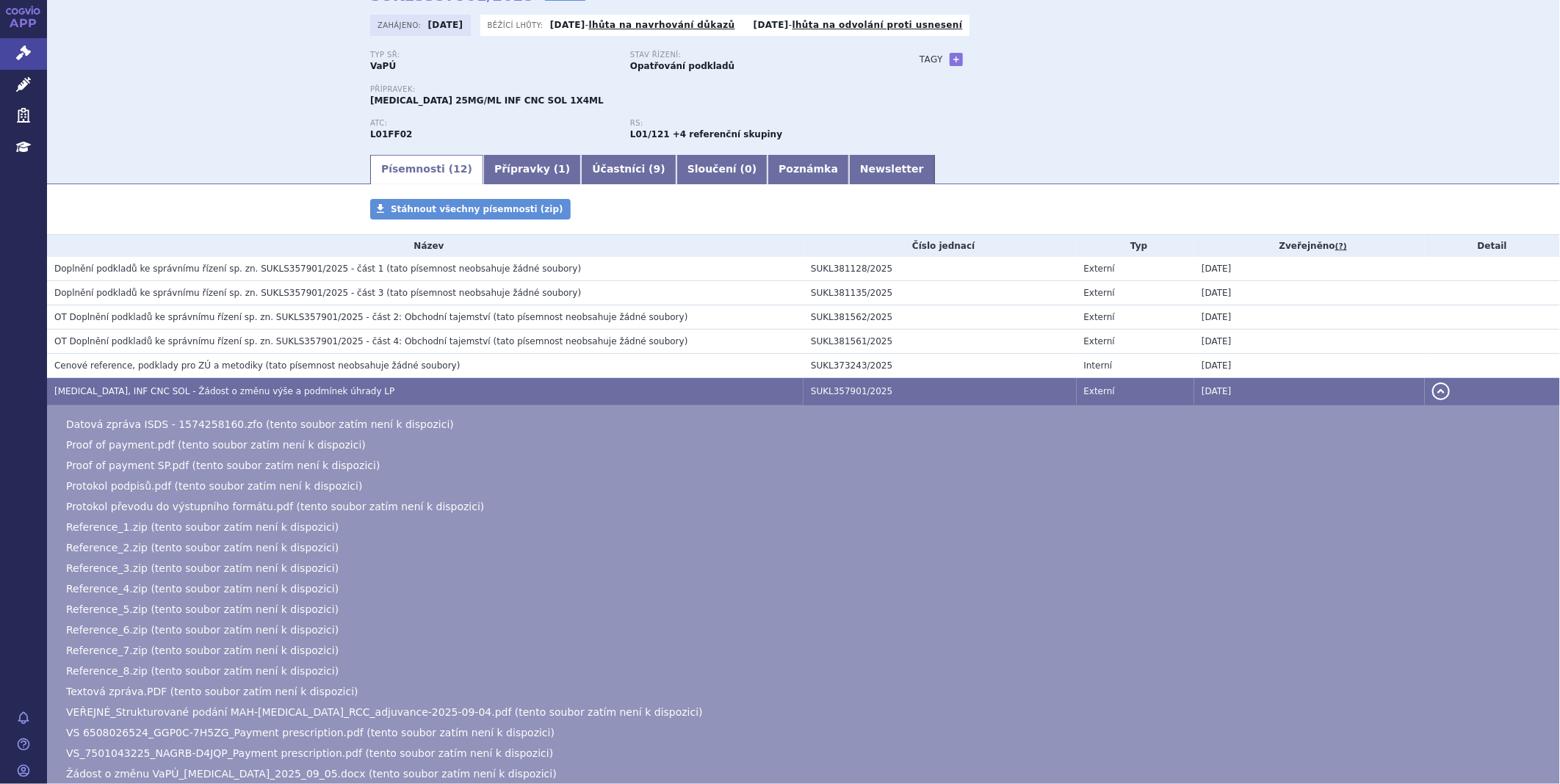
scroll to position [350, 0]
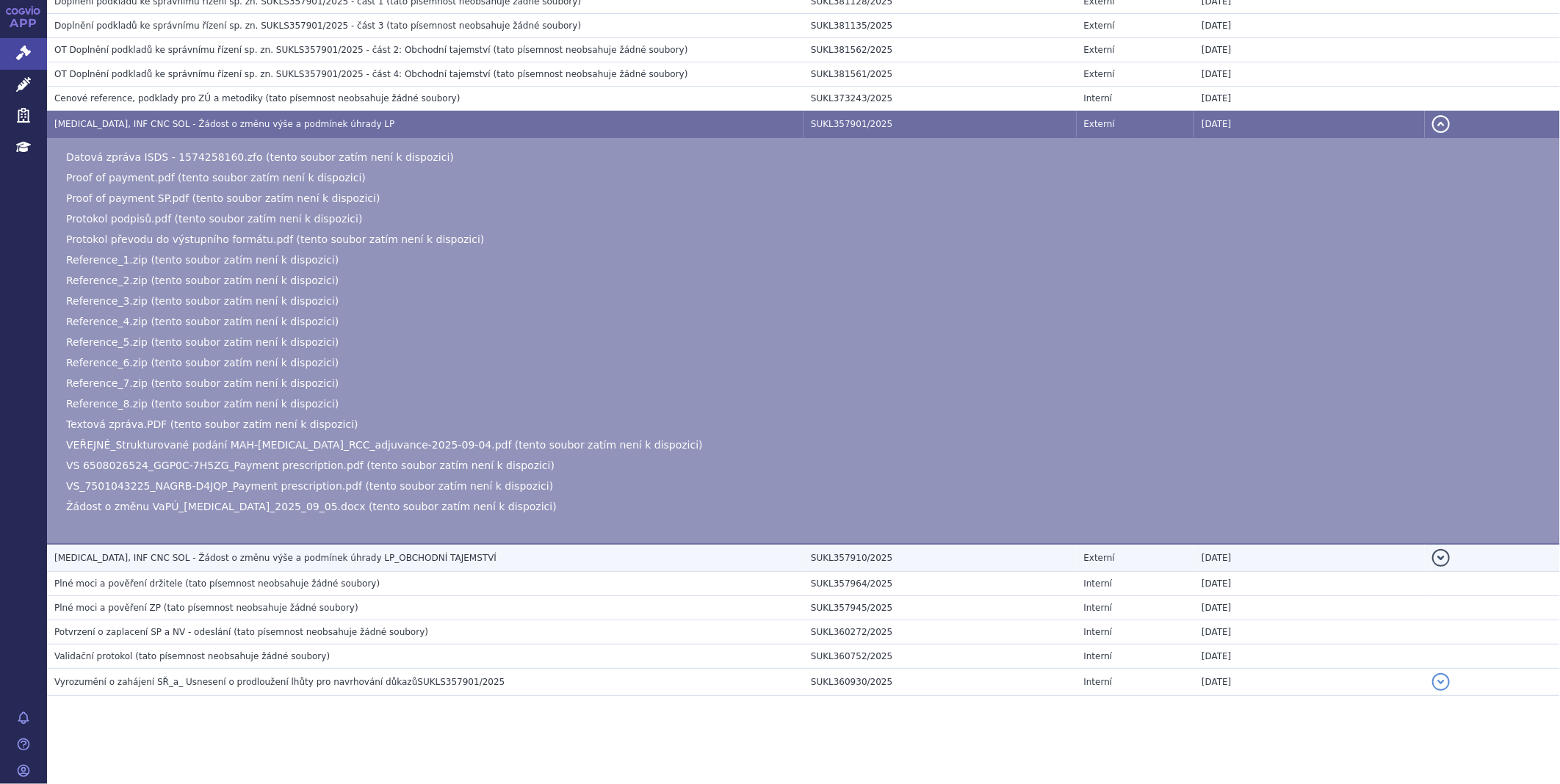
click at [202, 558] on span "KEYTRUDA, INF CNC SOL - Žádost o změnu výše a podmínek úhrady LP_OBCHODNÍ TAJEM…" at bounding box center [275, 557] width 442 height 10
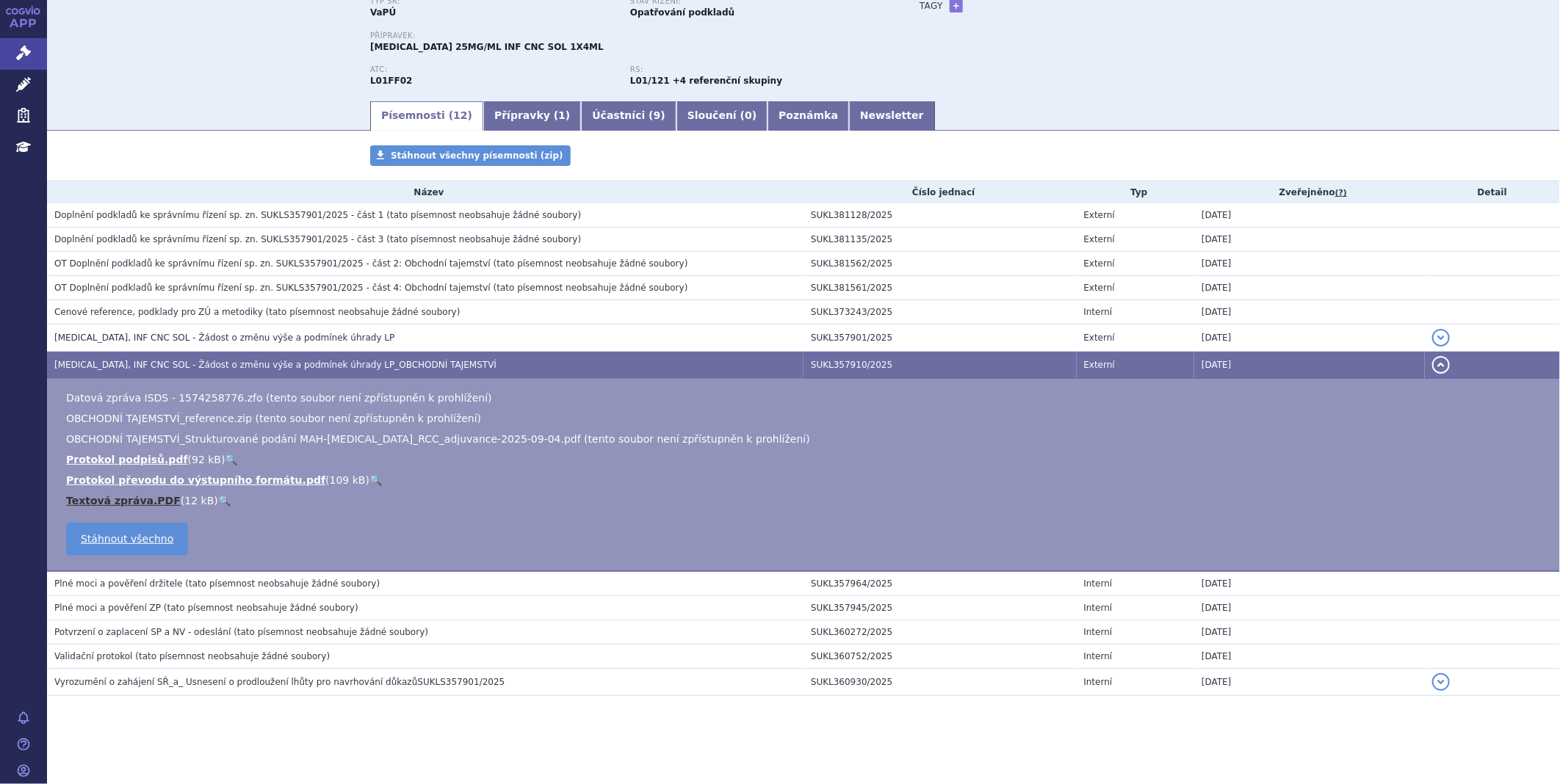
click at [125, 502] on link "Textová zpráva.PDF" at bounding box center [122, 501] width 114 height 12
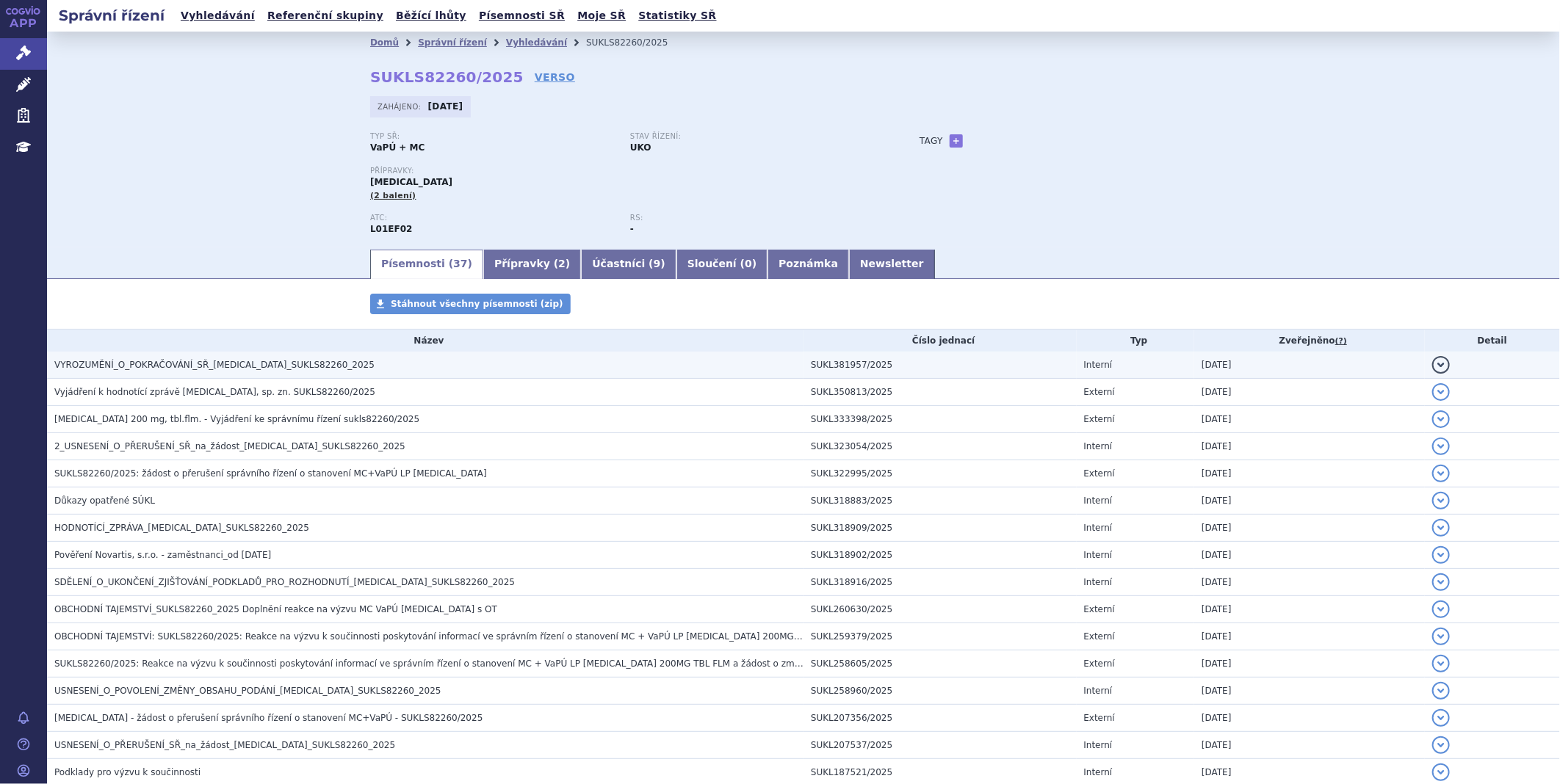
click at [234, 372] on h3 "VYROZUMĚNÍ_O_POKRAČOVÁNÍ_SŘ_[MEDICAL_DATA]_SUKLS82260_2025" at bounding box center [429, 365] width 749 height 15
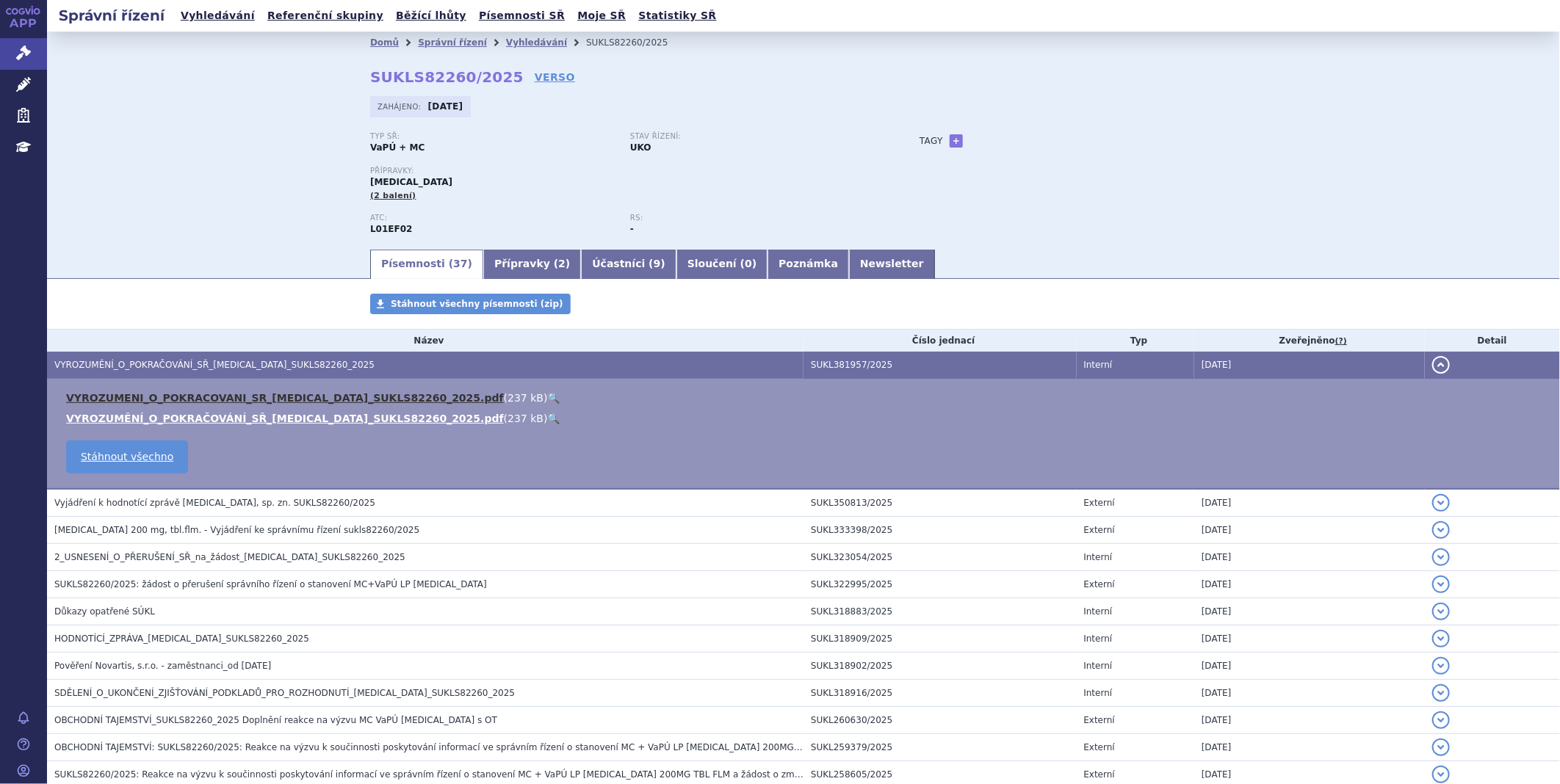
click at [227, 398] on link "VYROZUMENI_O_POKRACOVANI_SR_[MEDICAL_DATA]_SUKLS82260_2025.pdf" at bounding box center [284, 397] width 438 height 12
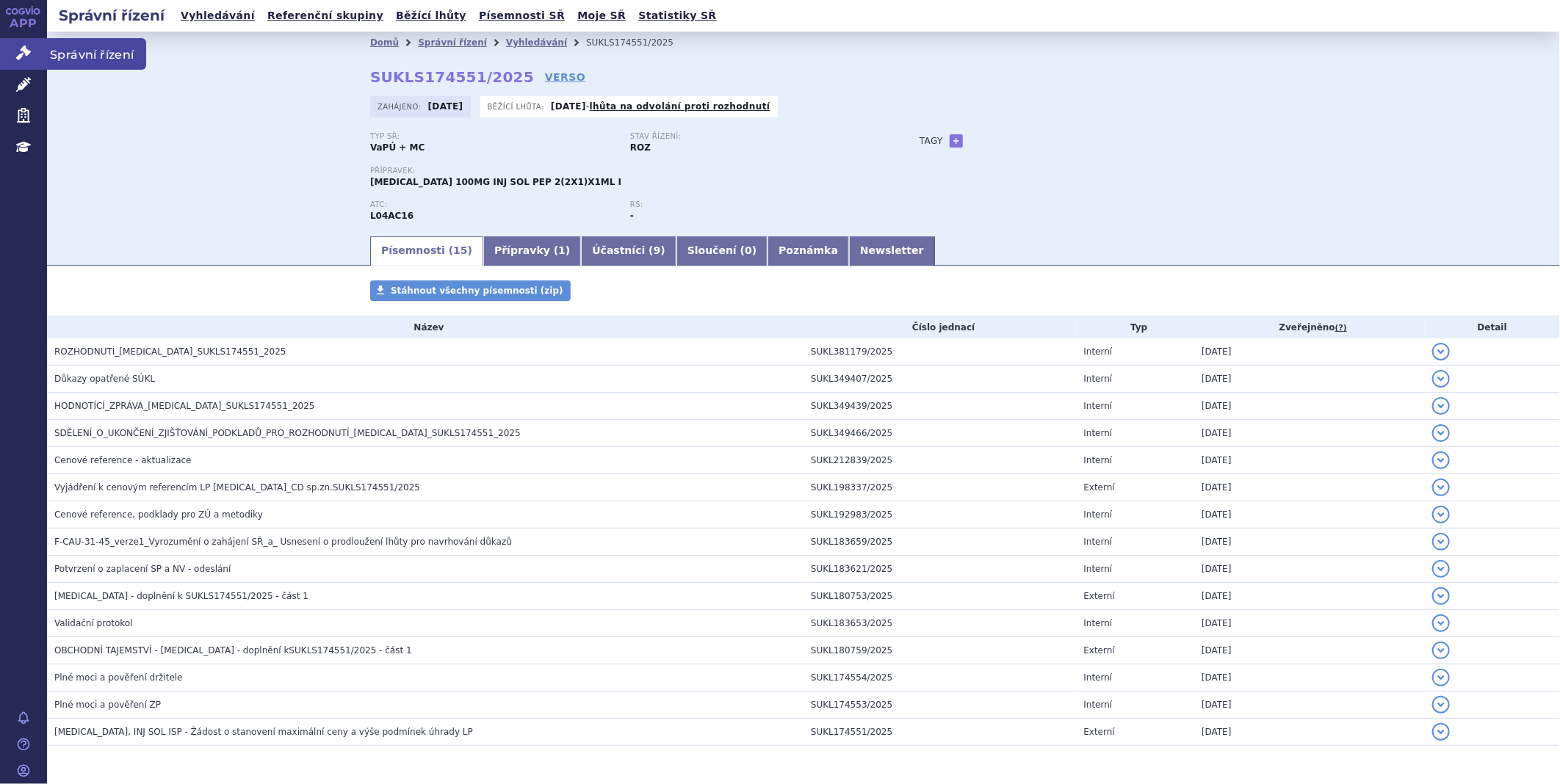
click at [24, 49] on icon at bounding box center [24, 53] width 15 height 15
click at [849, 254] on link "Newsletter" at bounding box center [892, 251] width 86 height 29
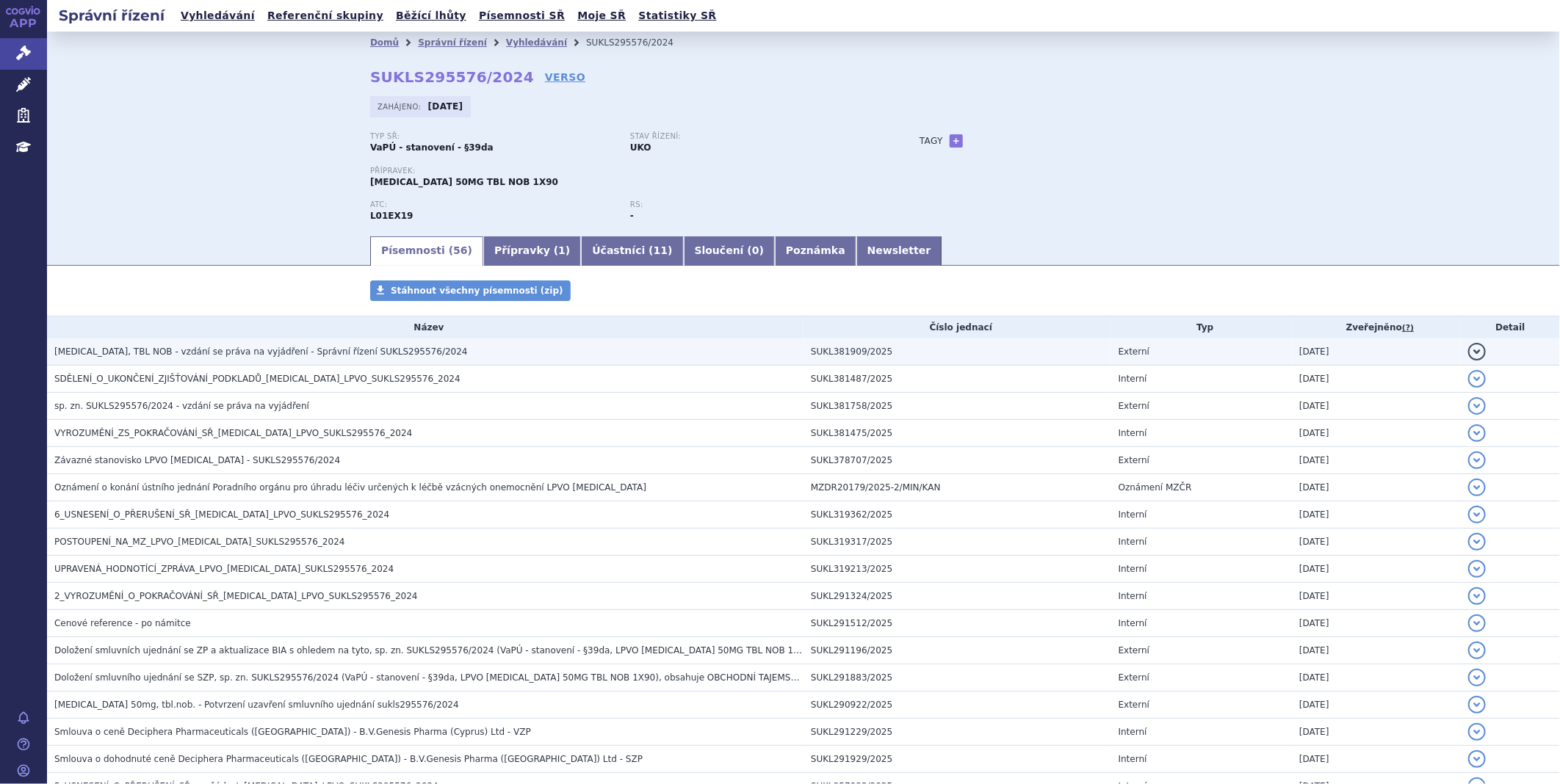
click at [302, 357] on span "[MEDICAL_DATA], TBL NOB - vzdání se práva na vyjádření - Správní řízení SUKLS29…" at bounding box center [260, 351] width 413 height 10
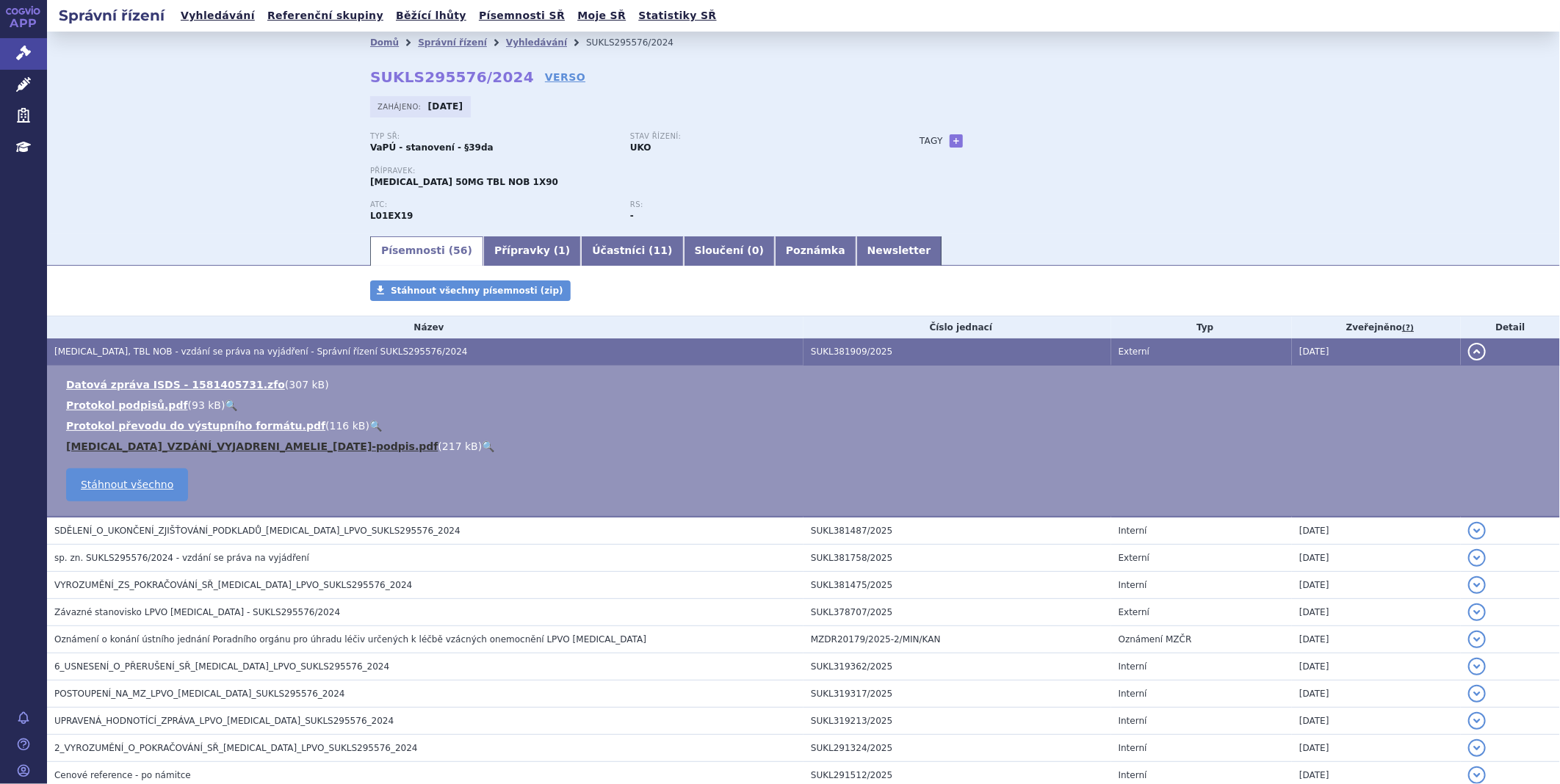
click at [164, 447] on link "[MEDICAL_DATA]_VZDÁNÍ_VYJADRENI_AMELIE_[DATE]-podpis.pdf" at bounding box center [251, 446] width 372 height 12
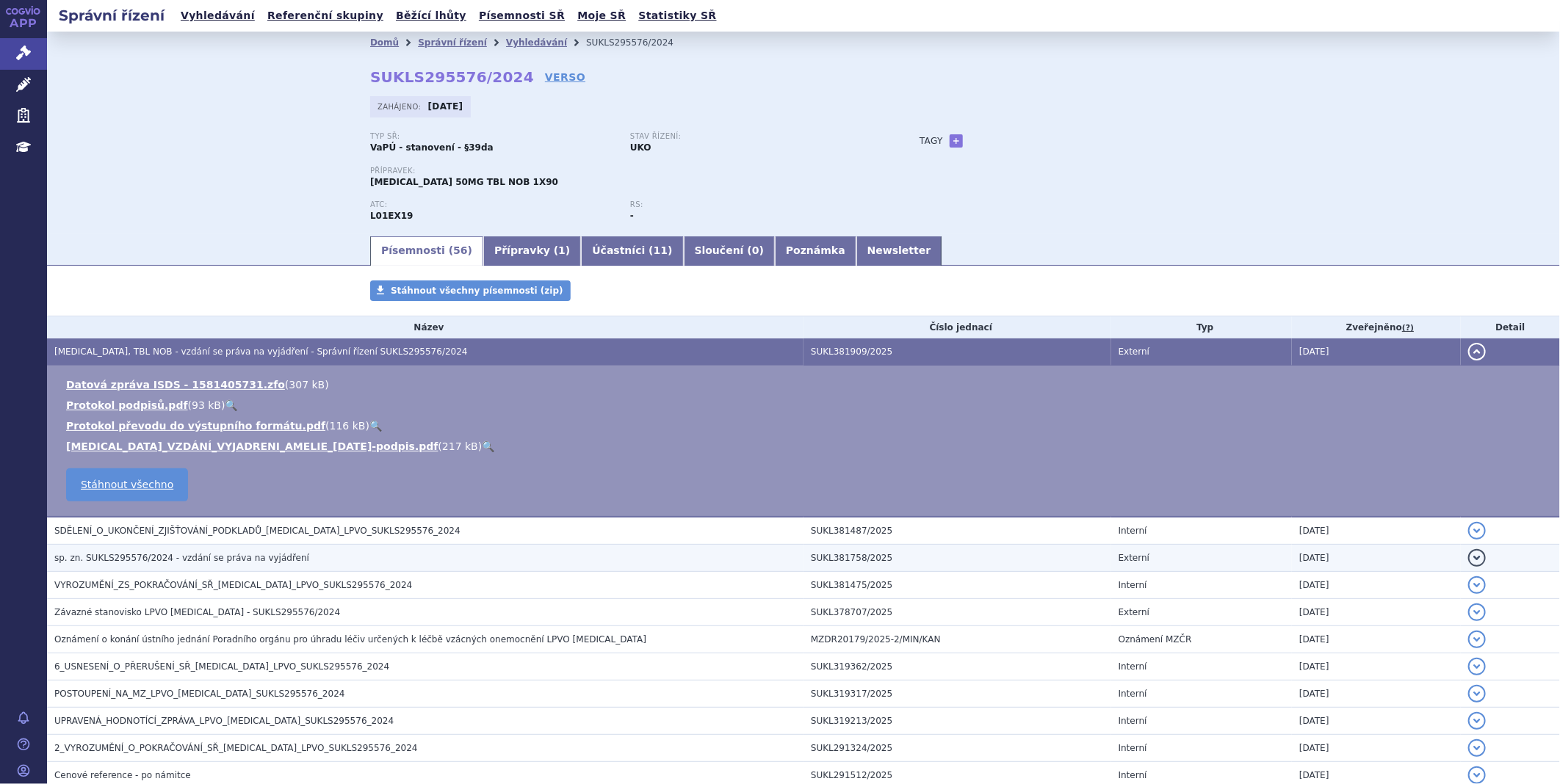
click at [211, 562] on span "sp. zn. SUKLS295576/2024 - vzdání se práva na vyjádření" at bounding box center [181, 557] width 255 height 10
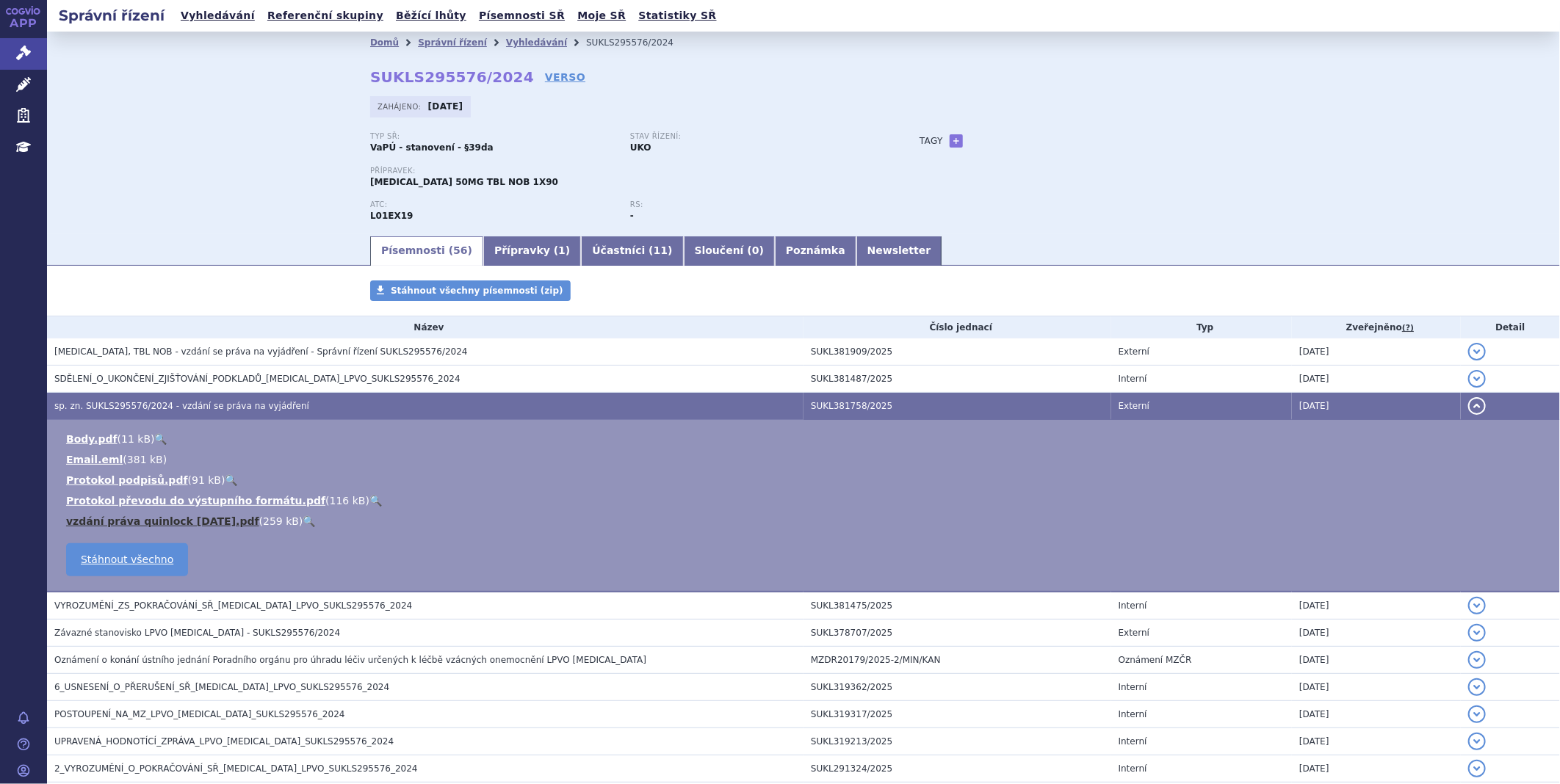
click at [204, 525] on link "vzdání práva quinlock [DATE].pdf" at bounding box center [162, 521] width 193 height 12
click at [545, 81] on link "VERSO" at bounding box center [565, 77] width 40 height 15
drag, startPoint x: 504, startPoint y: 70, endPoint x: 349, endPoint y: 81, distance: 155.4
click at [349, 81] on div "Domů Správní řízení Vyhledávání SUKLS295576/2024 SUKLS295576/2024 VERSO [GEOGRA…" at bounding box center [803, 144] width 926 height 181
click at [351, 79] on div "Domů Správní řízení Vyhledávání SUKLS295576/2024 SUKLS295576/2024 VERSO [GEOGRA…" at bounding box center [803, 144] width 926 height 181
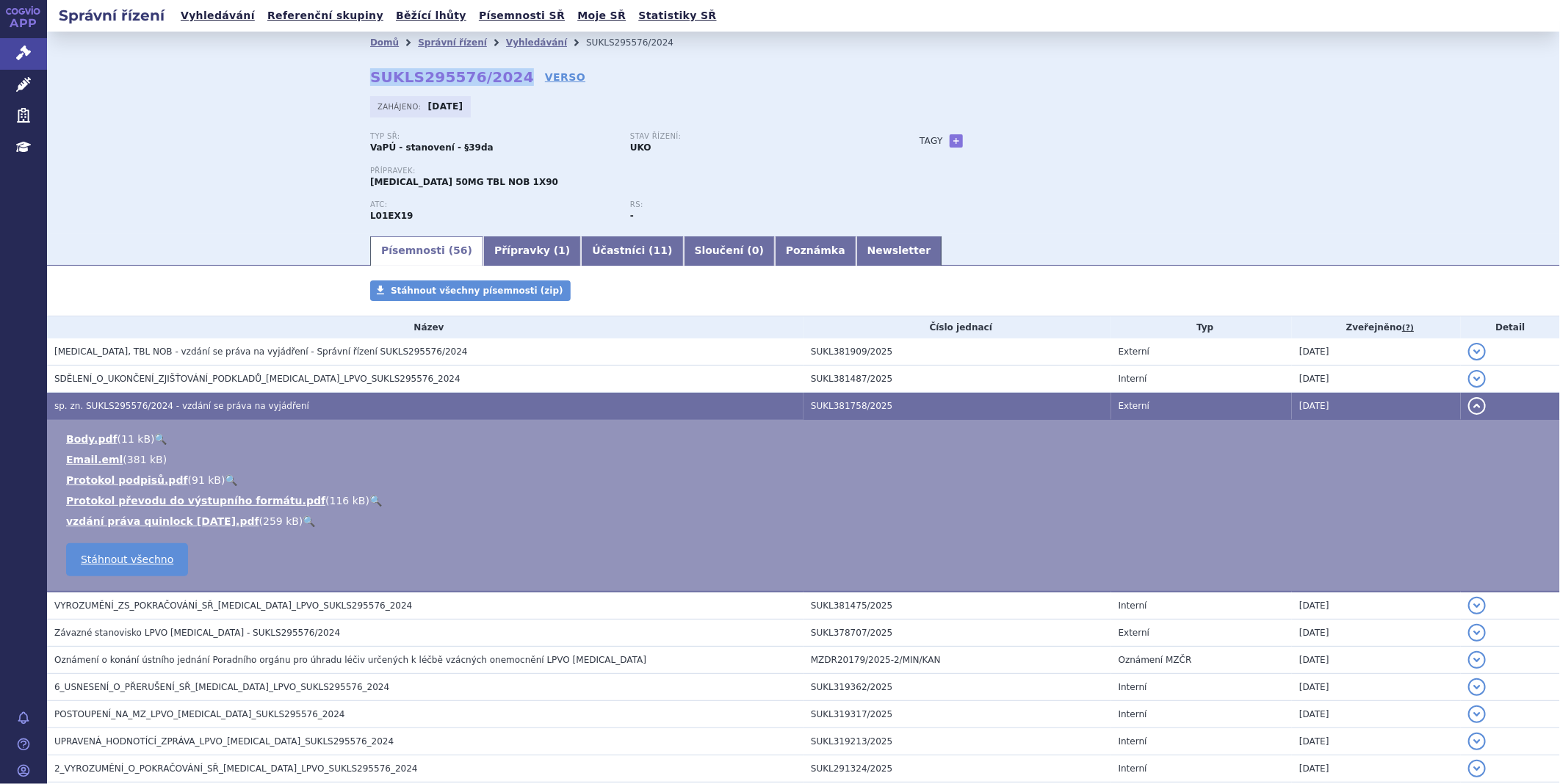
drag, startPoint x: 355, startPoint y: 73, endPoint x: 500, endPoint y: 82, distance: 145.3
click at [500, 82] on div "Domů Správní řízení Vyhledávání SUKLS295576/2024 SUKLS295576/2024 VERSO [GEOGRA…" at bounding box center [803, 144] width 926 height 181
copy strong "SUKLS295576/2024"
